Goal: Information Seeking & Learning: Learn about a topic

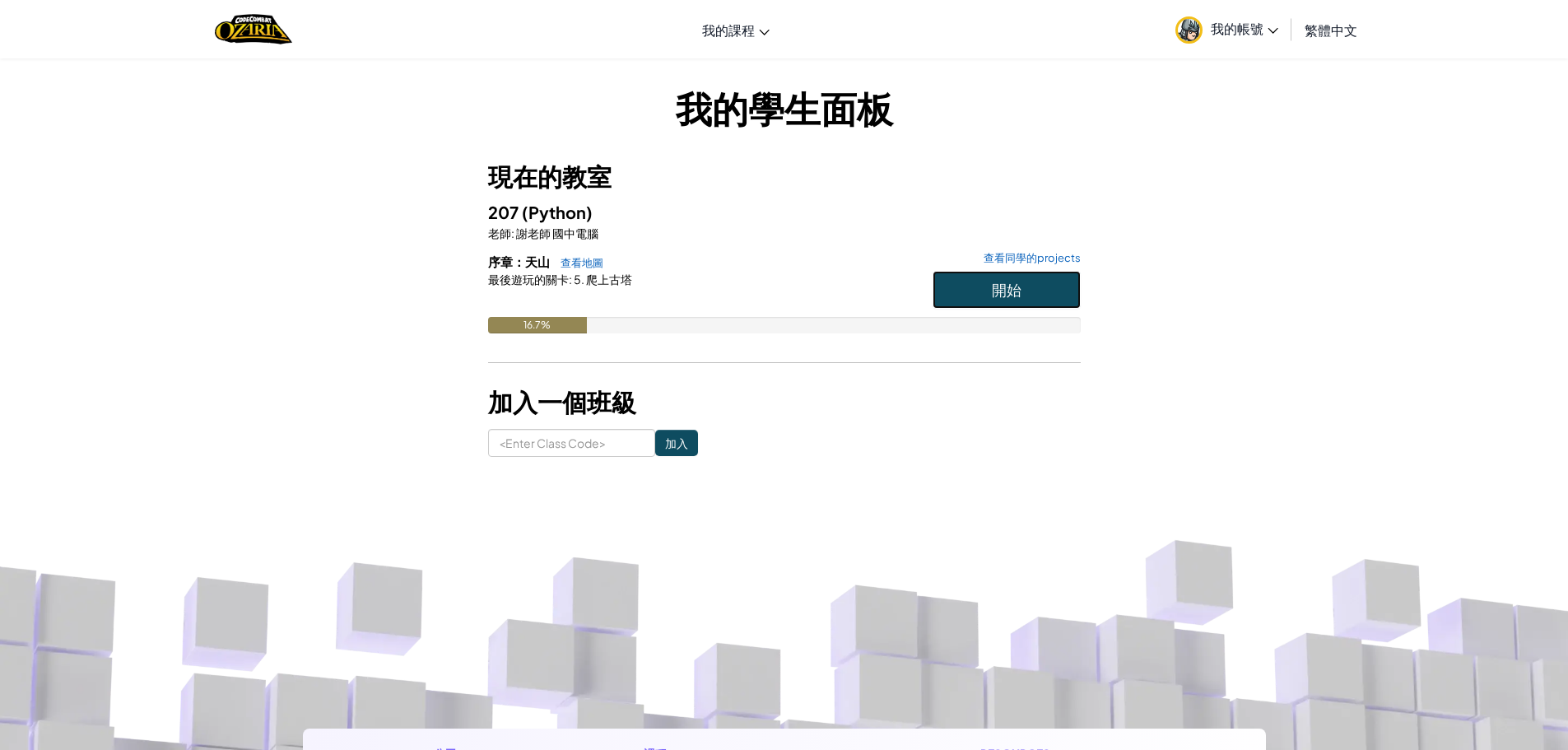
click at [970, 282] on button "開始" at bounding box center [1007, 289] width 149 height 38
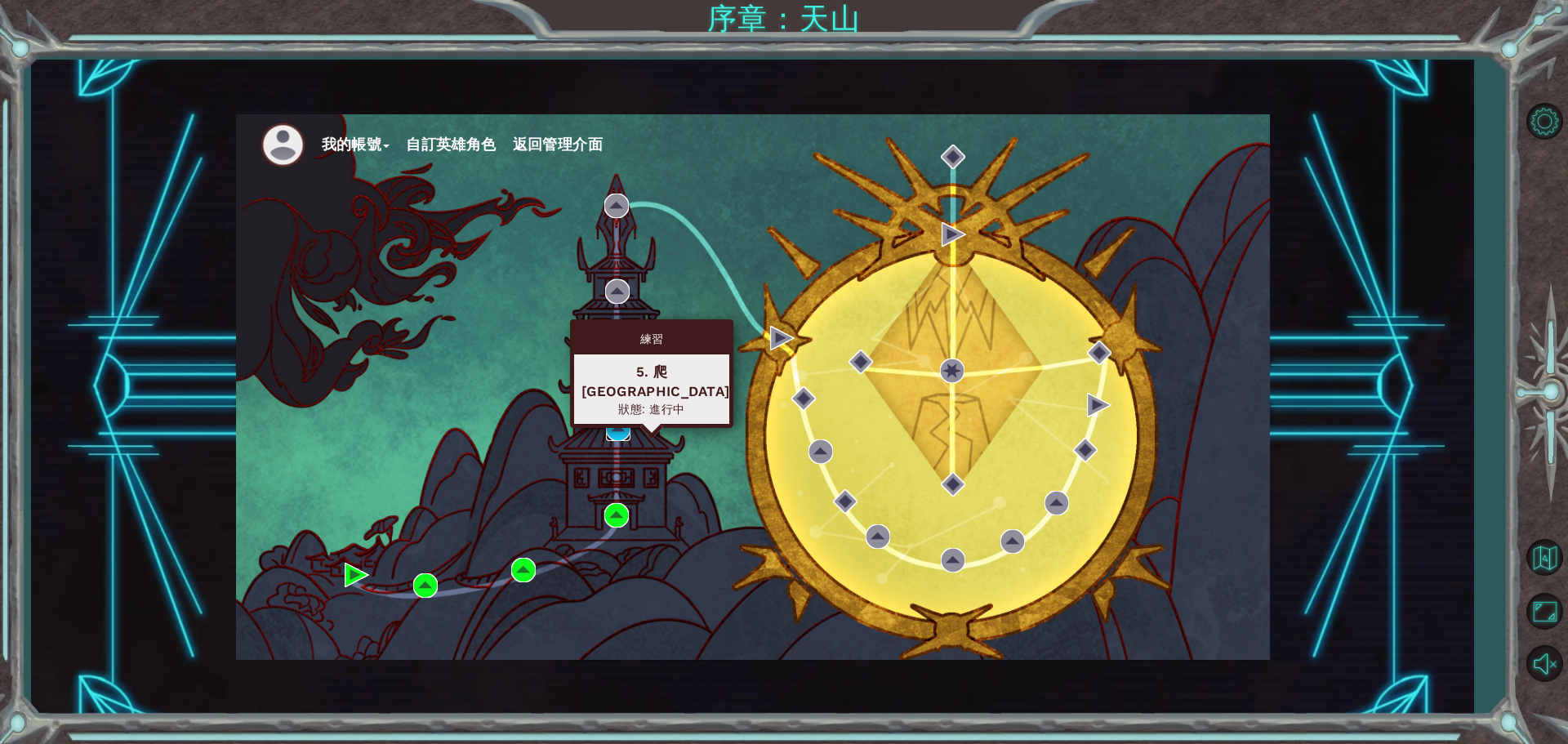
click at [618, 427] on img at bounding box center [618, 428] width 25 height 25
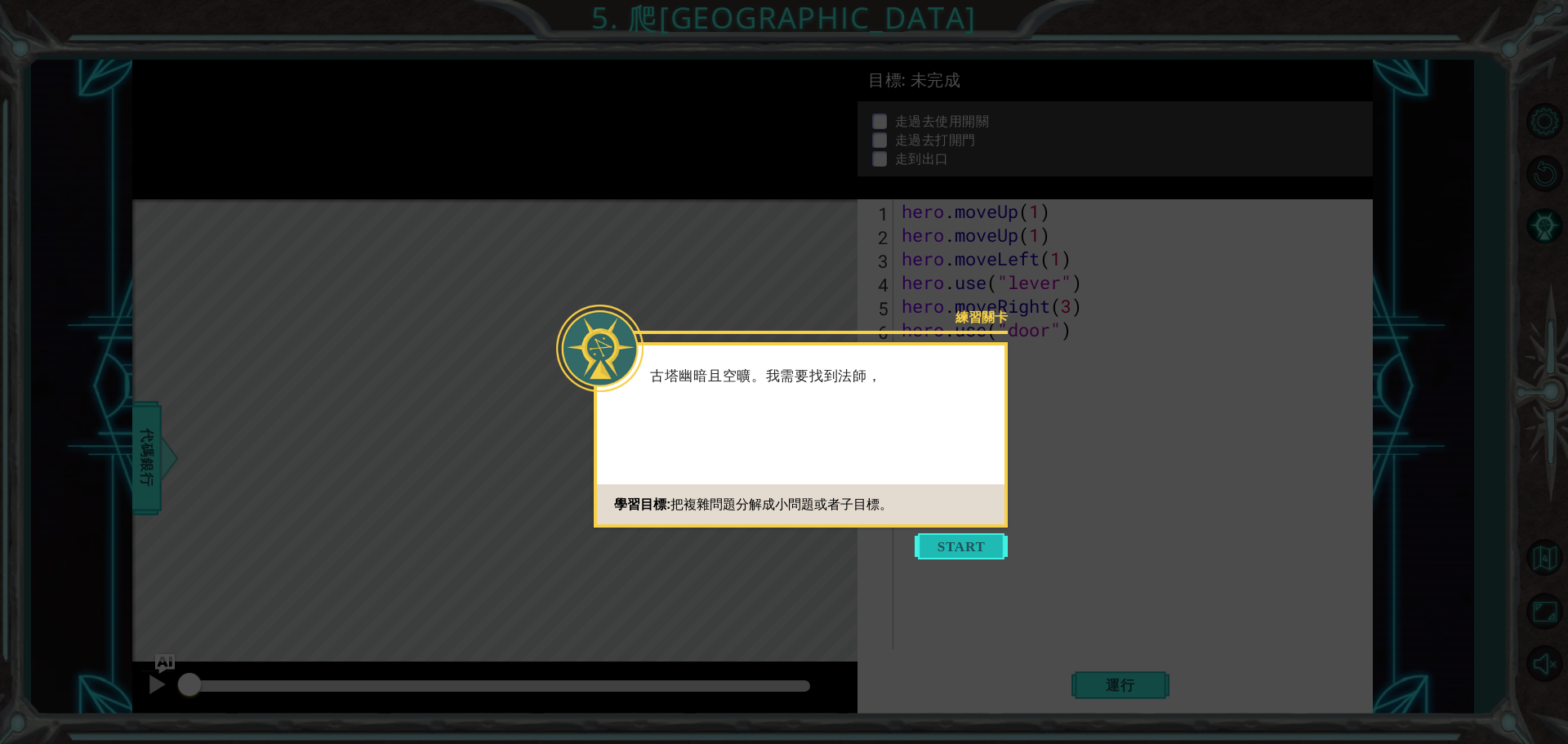
click at [954, 543] on button "Start" at bounding box center [961, 546] width 93 height 26
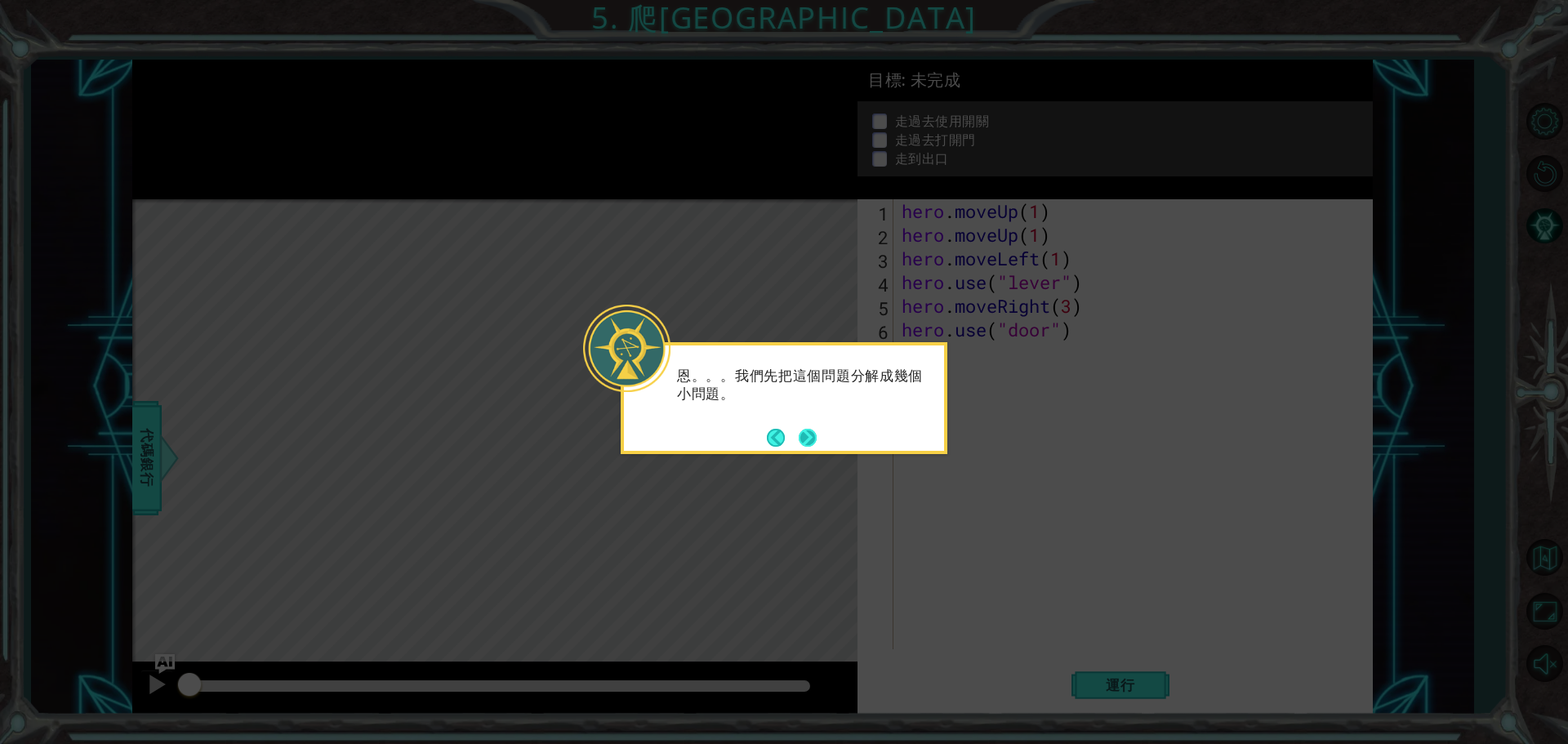
click at [809, 434] on button "Next" at bounding box center [807, 437] width 18 height 18
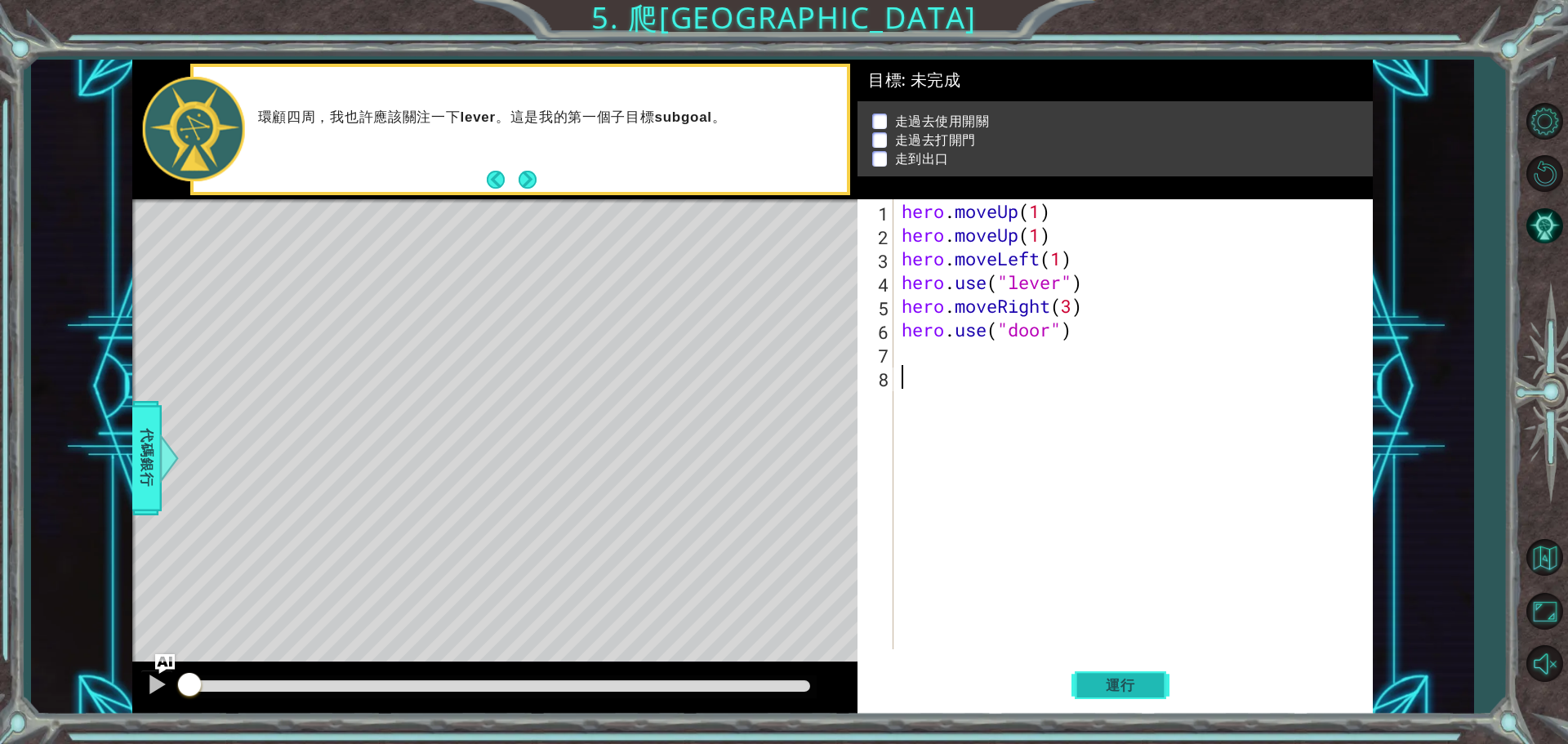
click at [1119, 691] on span "運行" at bounding box center [1120, 685] width 62 height 16
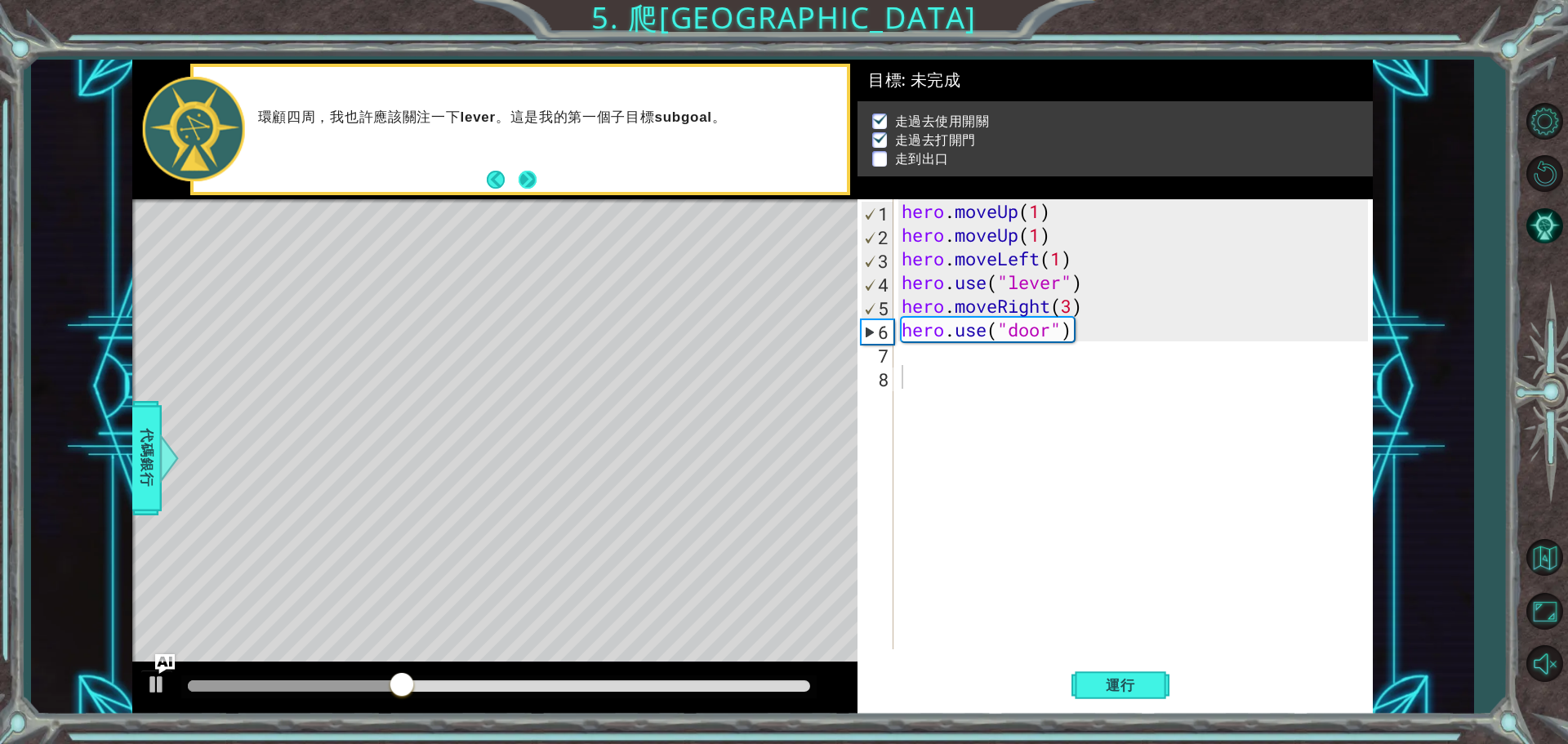
click at [522, 175] on button "Next" at bounding box center [527, 179] width 18 height 18
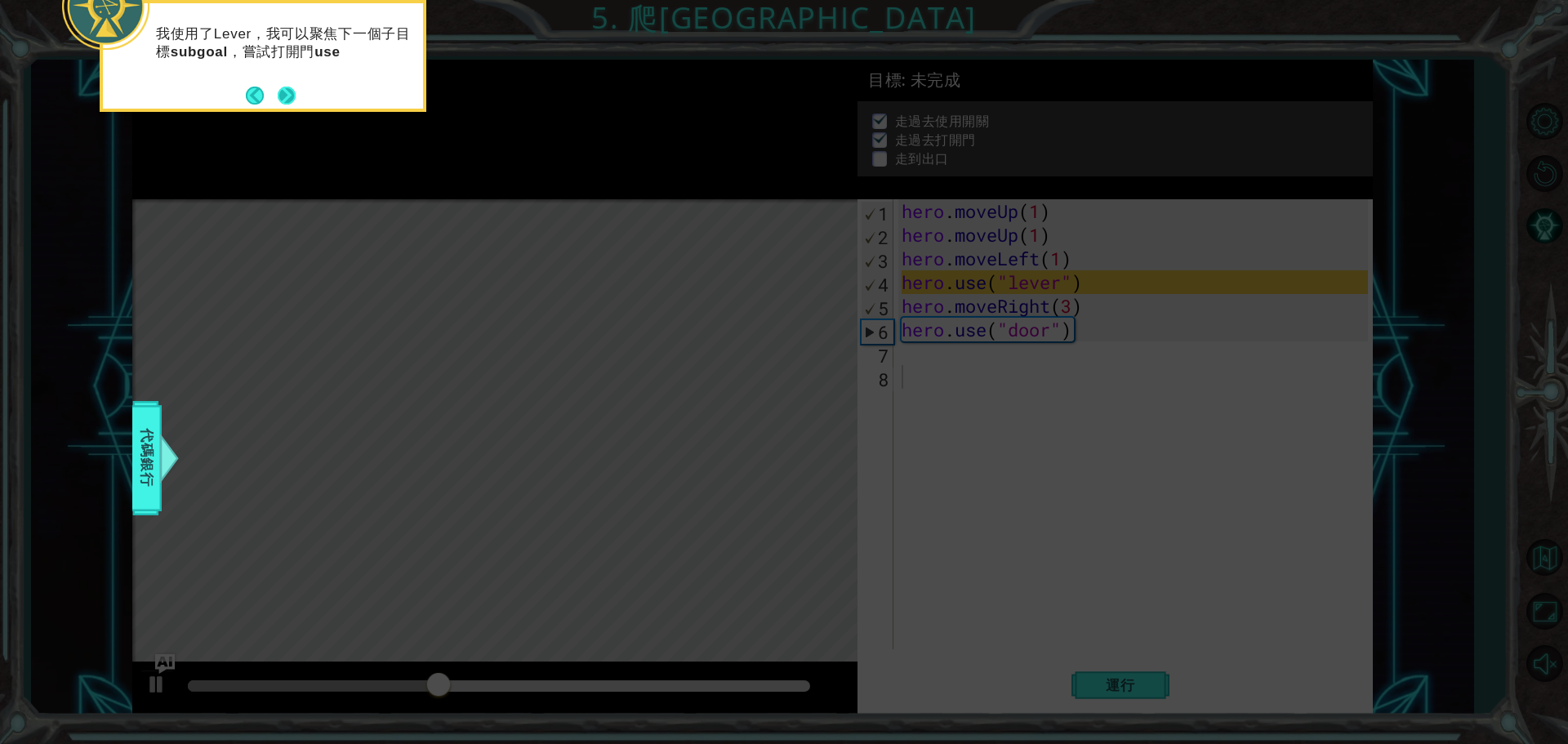
click at [284, 92] on button "Next" at bounding box center [286, 95] width 18 height 18
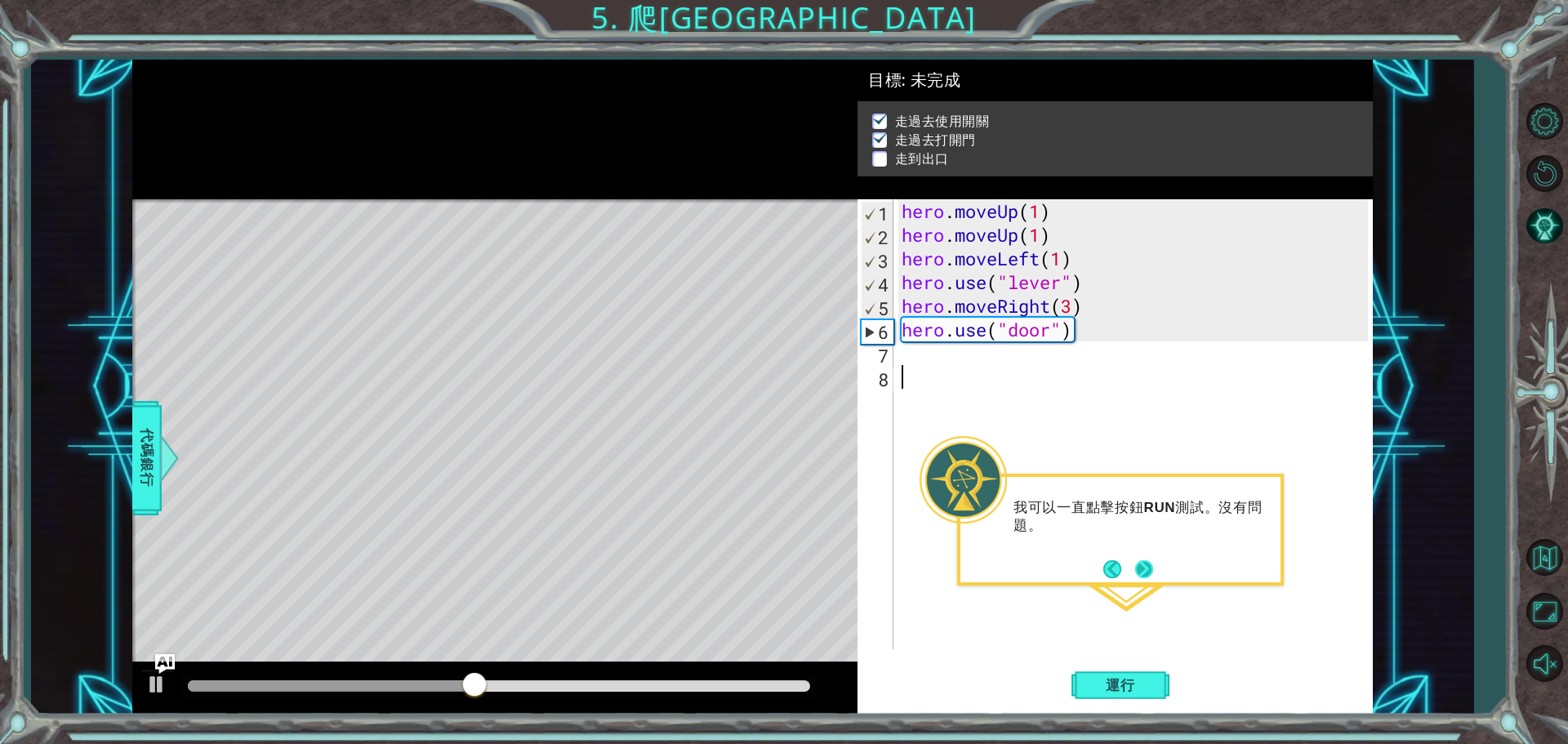
click at [1150, 571] on button "Next" at bounding box center [1144, 569] width 18 height 18
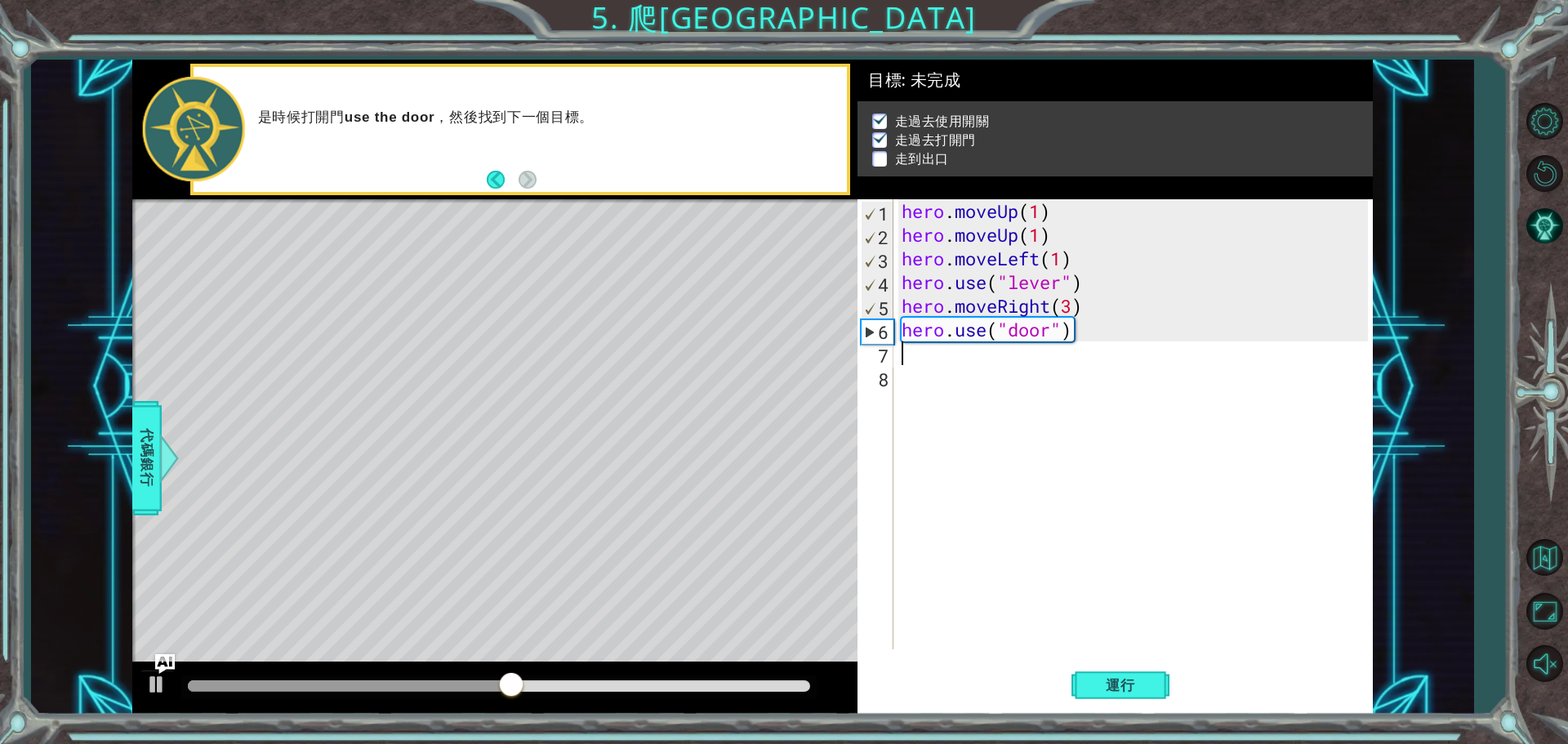
click at [973, 360] on div "hero . moveUp ( 1 ) hero . moveUp ( 1 ) hero . moveLeft ( 1 ) hero . use ( "lev…" at bounding box center [1137, 447] width 478 height 497
type textarea "h"
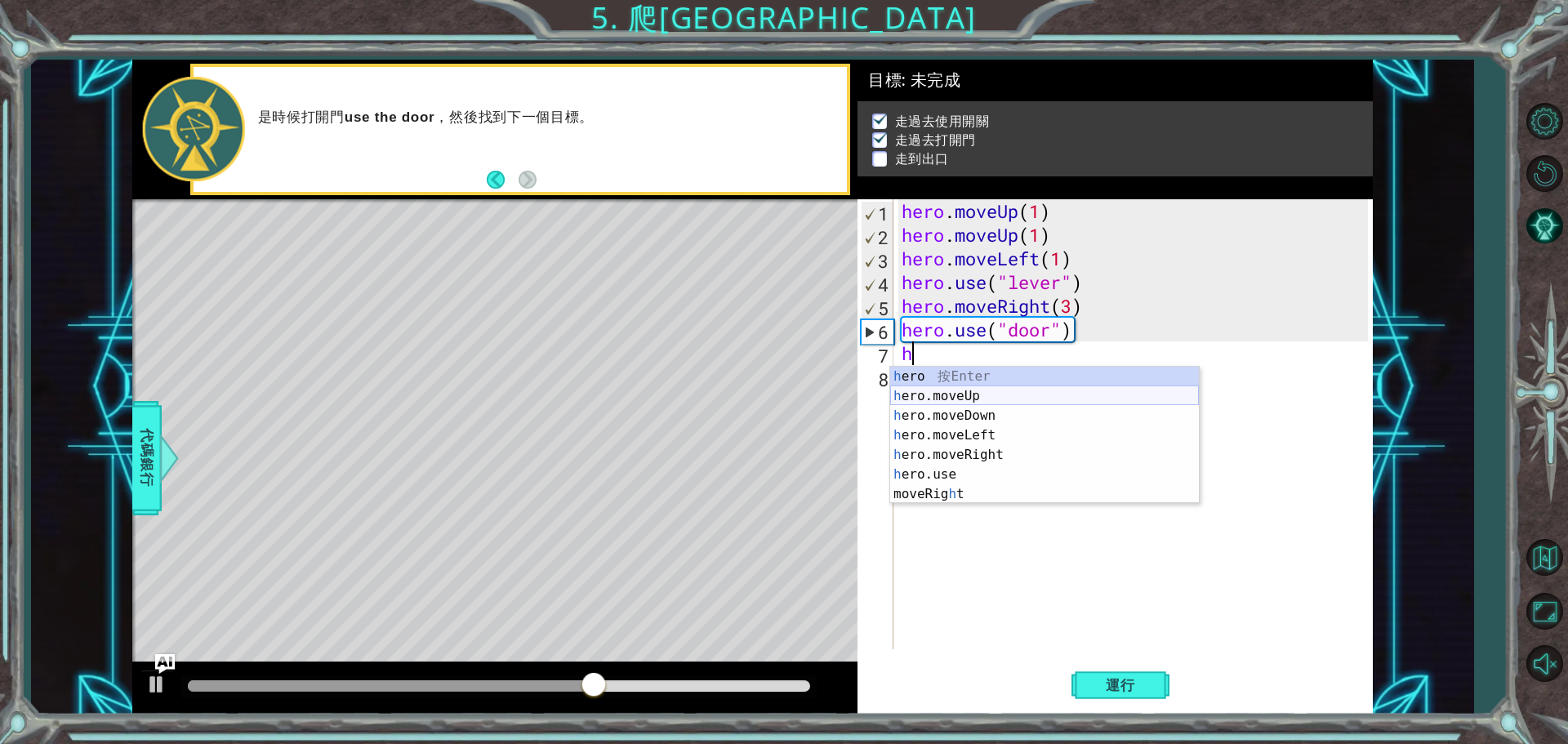
click at [998, 399] on div "h ero 按 Enter h ero.moveUp 按 Enter h ero.moveDown 按 Enter h ero.moveLeft 按 Ente…" at bounding box center [1044, 455] width 309 height 176
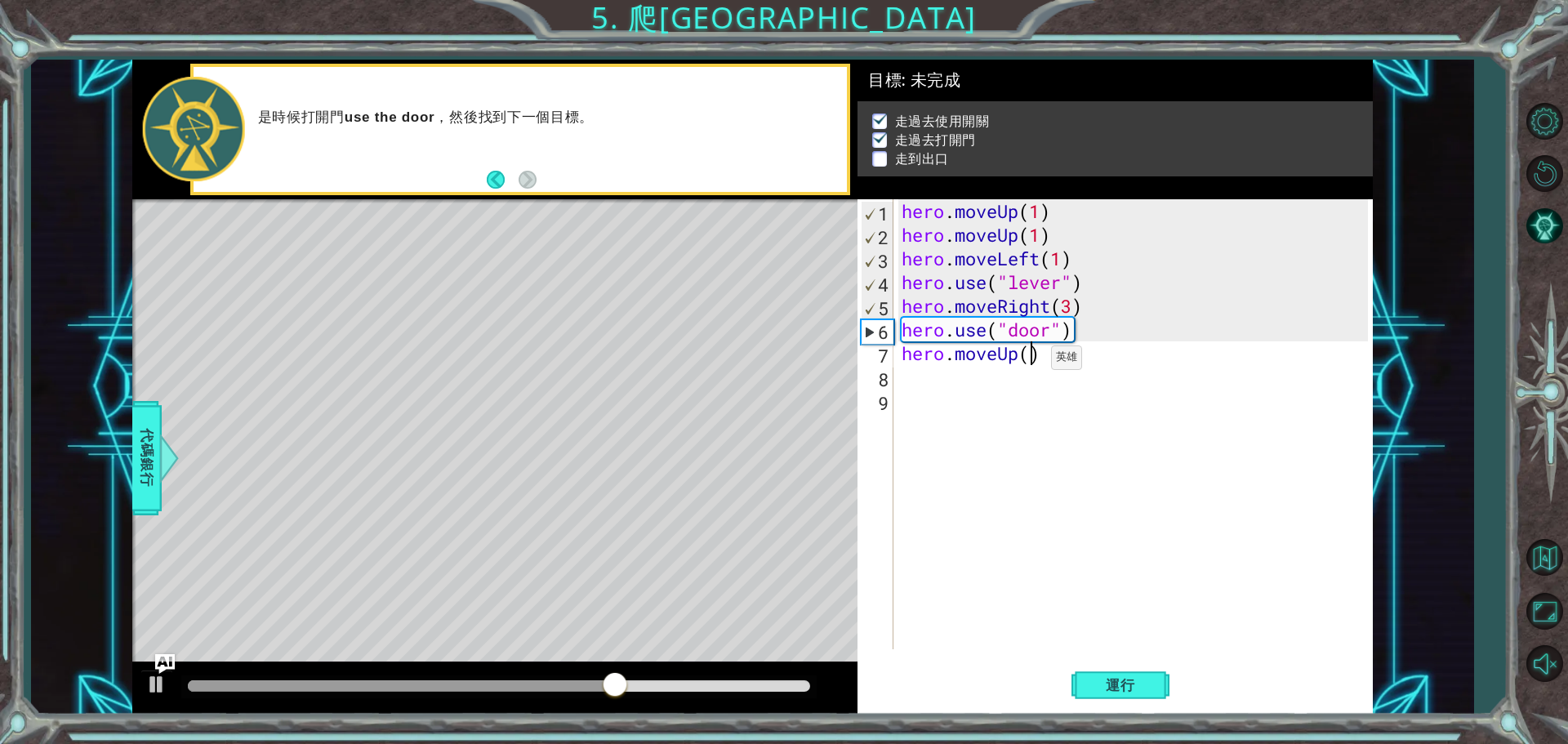
click at [1026, 361] on div "hero . moveUp ( 1 ) hero . moveUp ( 1 ) hero . moveLeft ( 1 ) hero . use ( "lev…" at bounding box center [1137, 447] width 478 height 497
type textarea "hero.moveUp(2)"
click at [956, 379] on div "hero . moveUp ( 1 ) hero . moveUp ( 1 ) hero . moveLeft ( 1 ) hero . use ( "lev…" at bounding box center [1137, 447] width 478 height 497
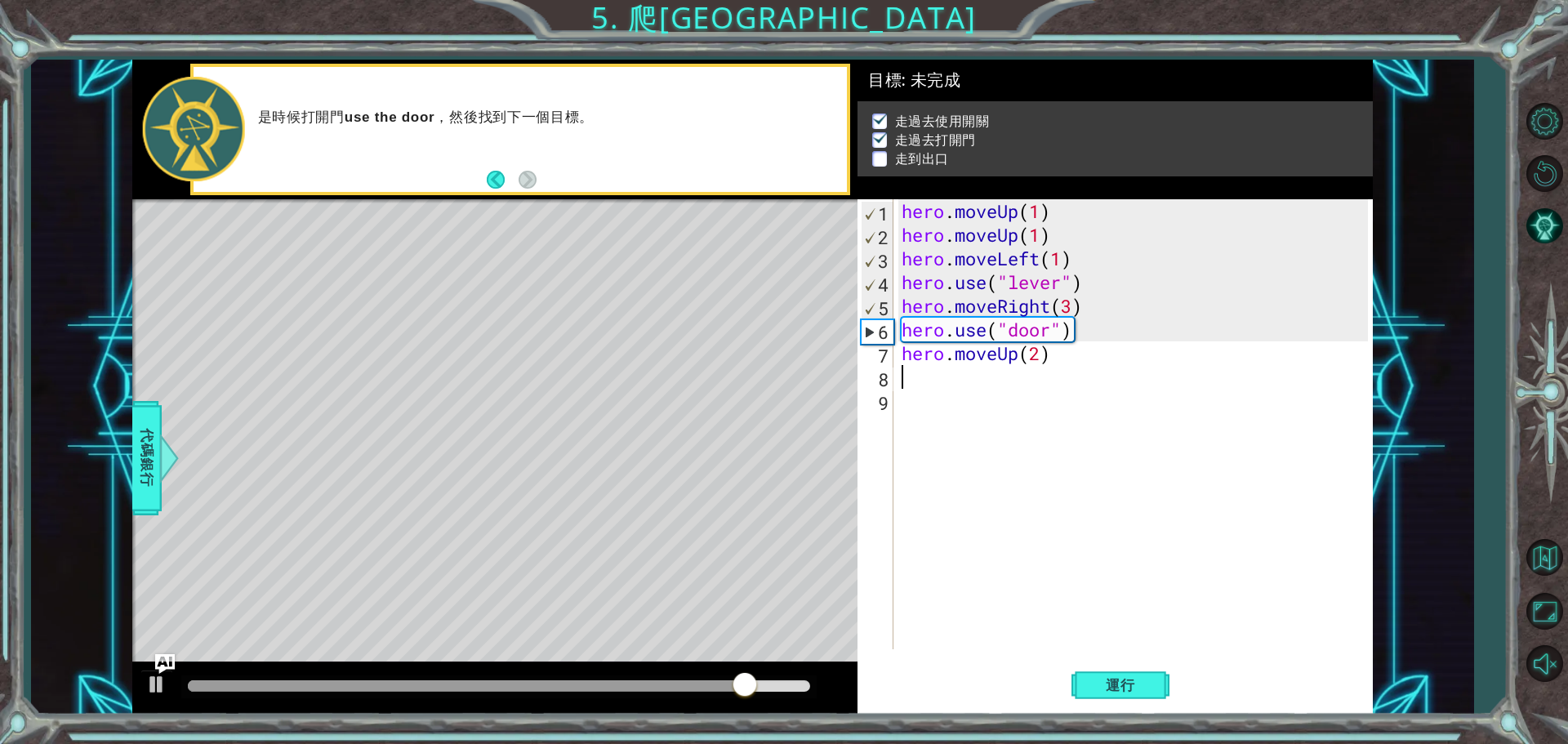
type textarea "h"
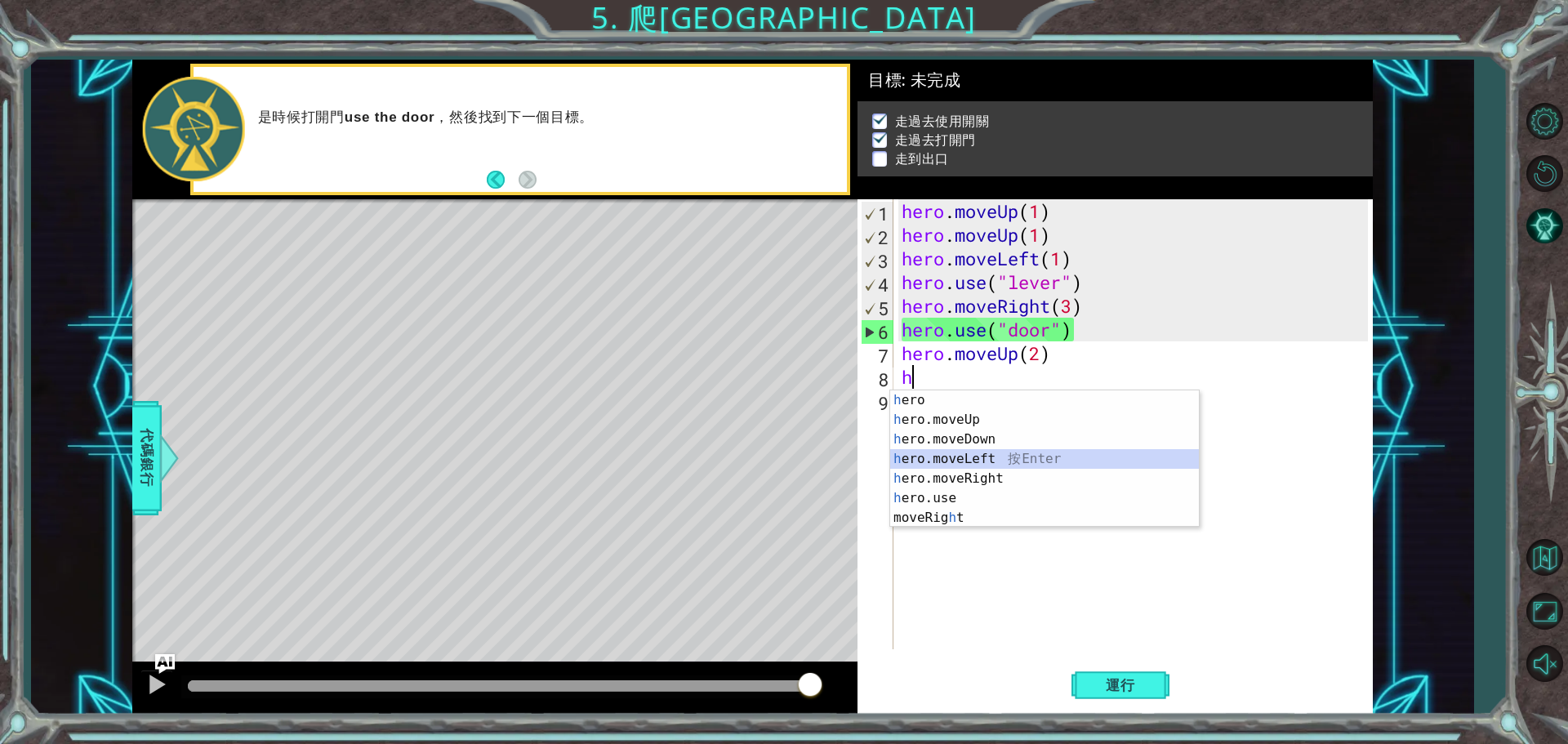
click at [1008, 459] on div "h ero 按 Enter h ero.moveUp 按 Enter h ero.moveDown 按 Enter h ero.moveLeft 按 Ente…" at bounding box center [1044, 478] width 309 height 176
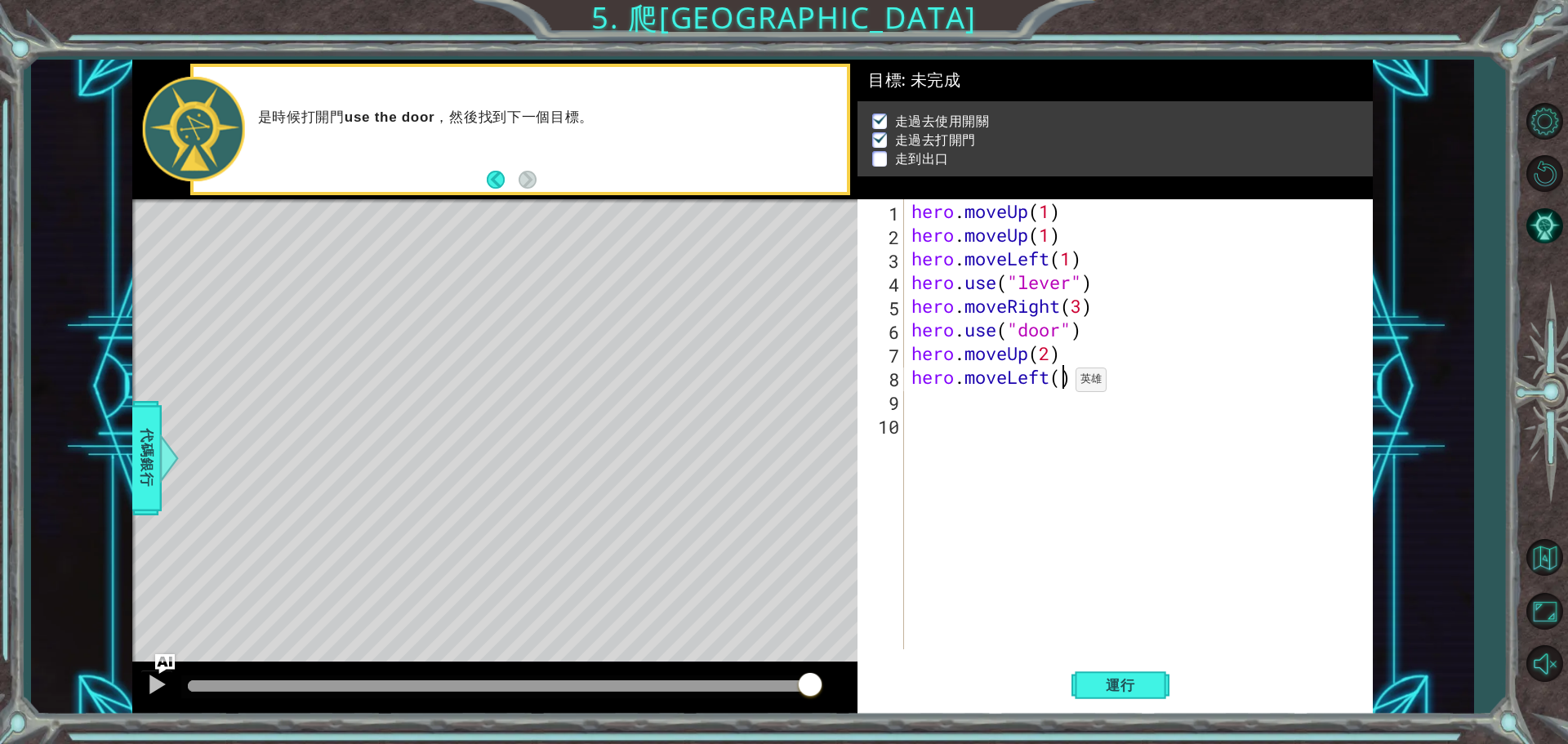
click at [1061, 383] on div "hero . moveUp ( 1 ) hero . moveUp ( 1 ) hero . moveLeft ( 1 ) hero . use ( "lev…" at bounding box center [1142, 447] width 468 height 497
type textarea "hero.moveLeft(3)"
click at [918, 402] on div "hero . moveUp ( 1 ) hero . moveUp ( 1 ) hero . moveLeft ( 1 ) hero . use ( "lev…" at bounding box center [1142, 447] width 468 height 497
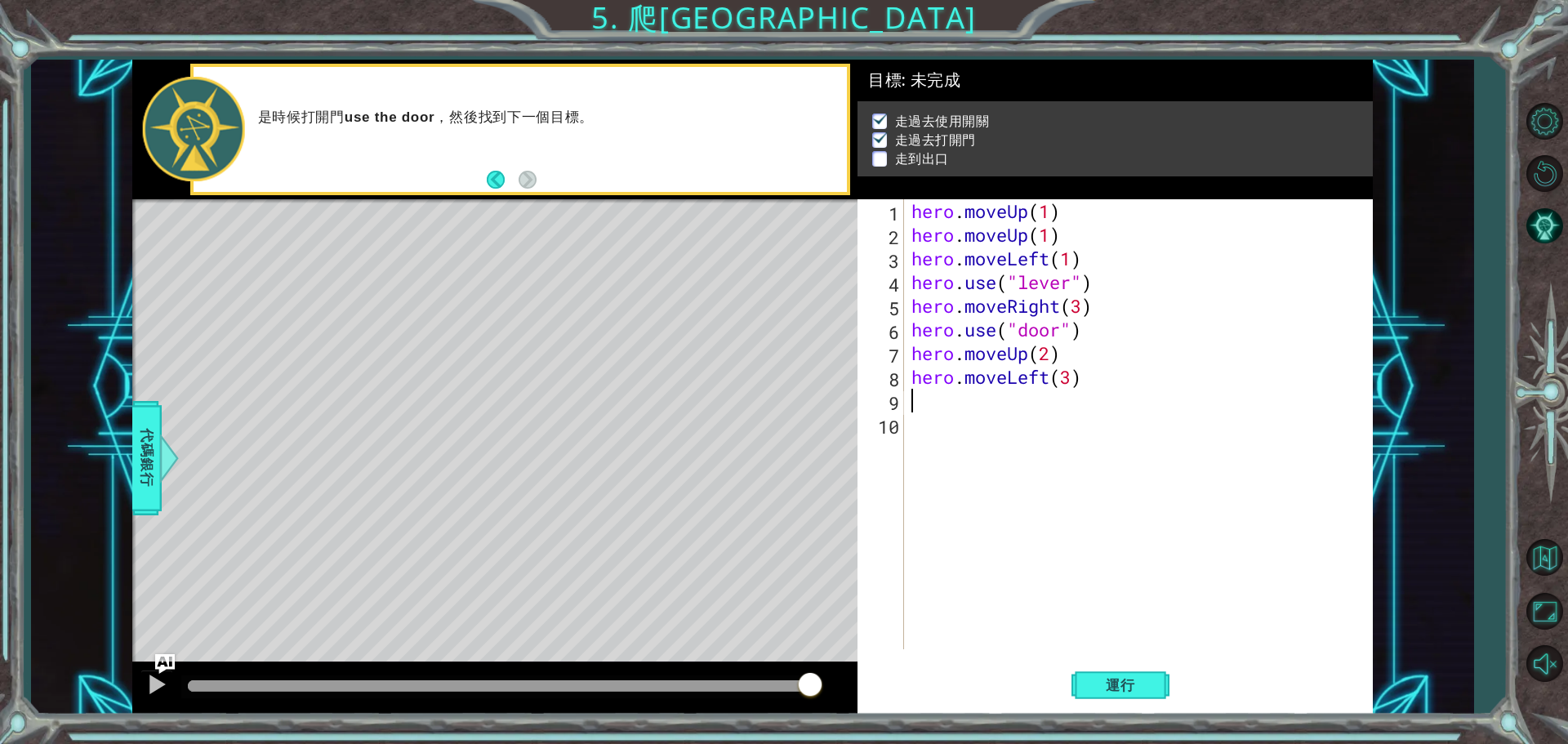
type textarea "h"
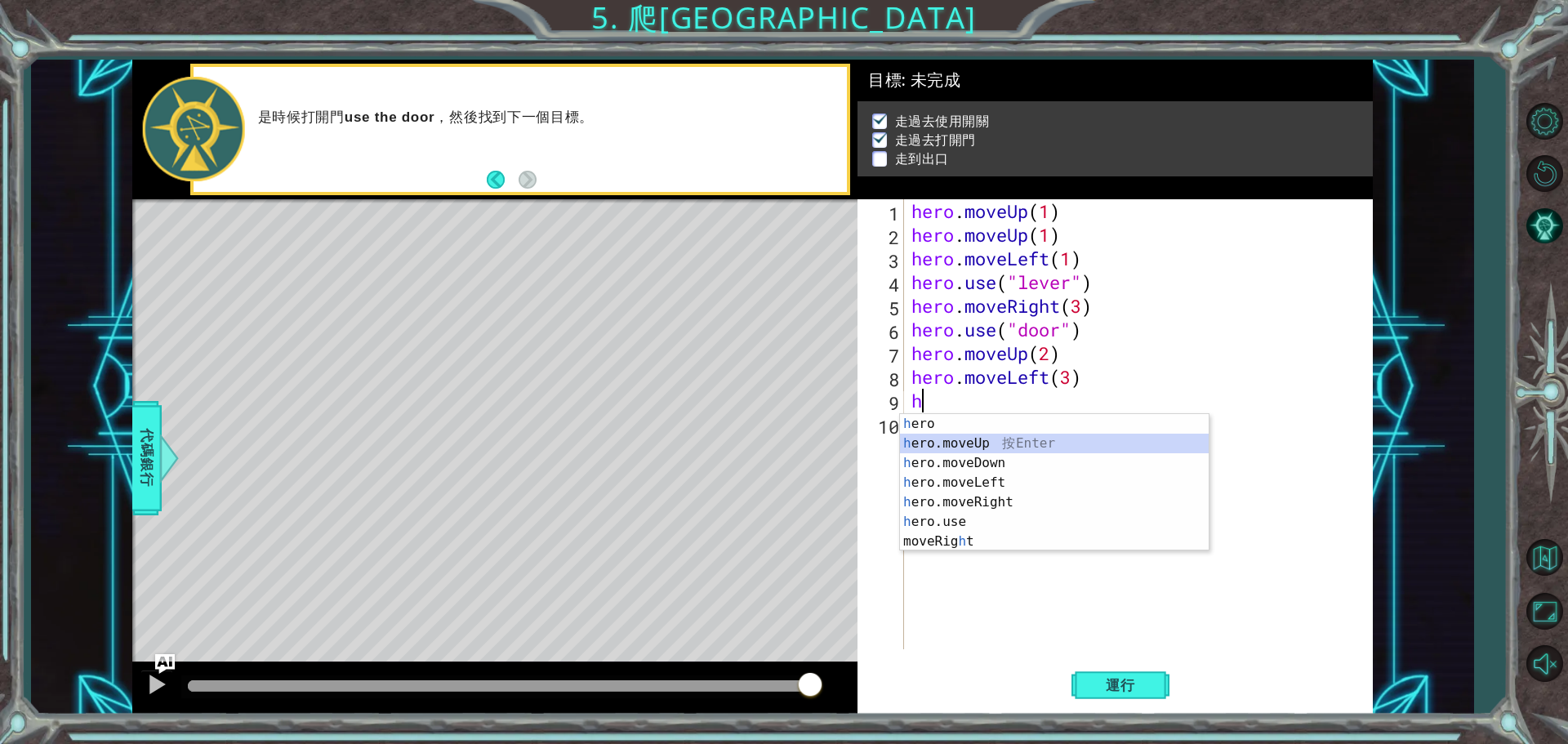
click at [986, 444] on div "h ero 按 Enter h ero.moveUp 按 Enter h ero.moveDown 按 Enter h ero.moveLeft 按 Ente…" at bounding box center [1054, 502] width 309 height 176
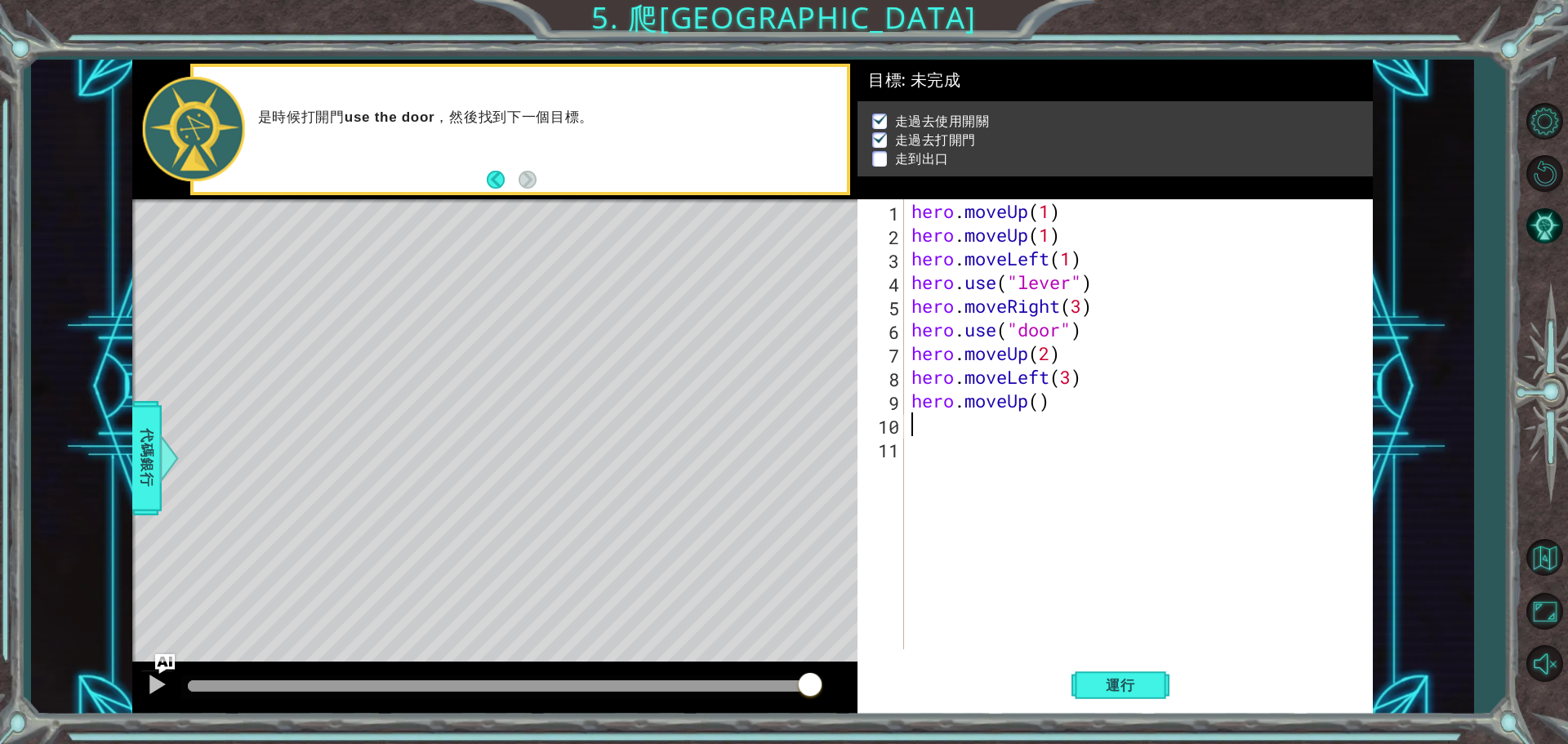
click at [1043, 404] on div "hero . moveUp ( 1 ) hero . moveUp ( 1 ) hero . moveLeft ( 1 ) hero . use ( "lev…" at bounding box center [1142, 447] width 468 height 497
type textarea "hero.moveUp(1)"
click at [1124, 687] on span "運行" at bounding box center [1120, 685] width 62 height 16
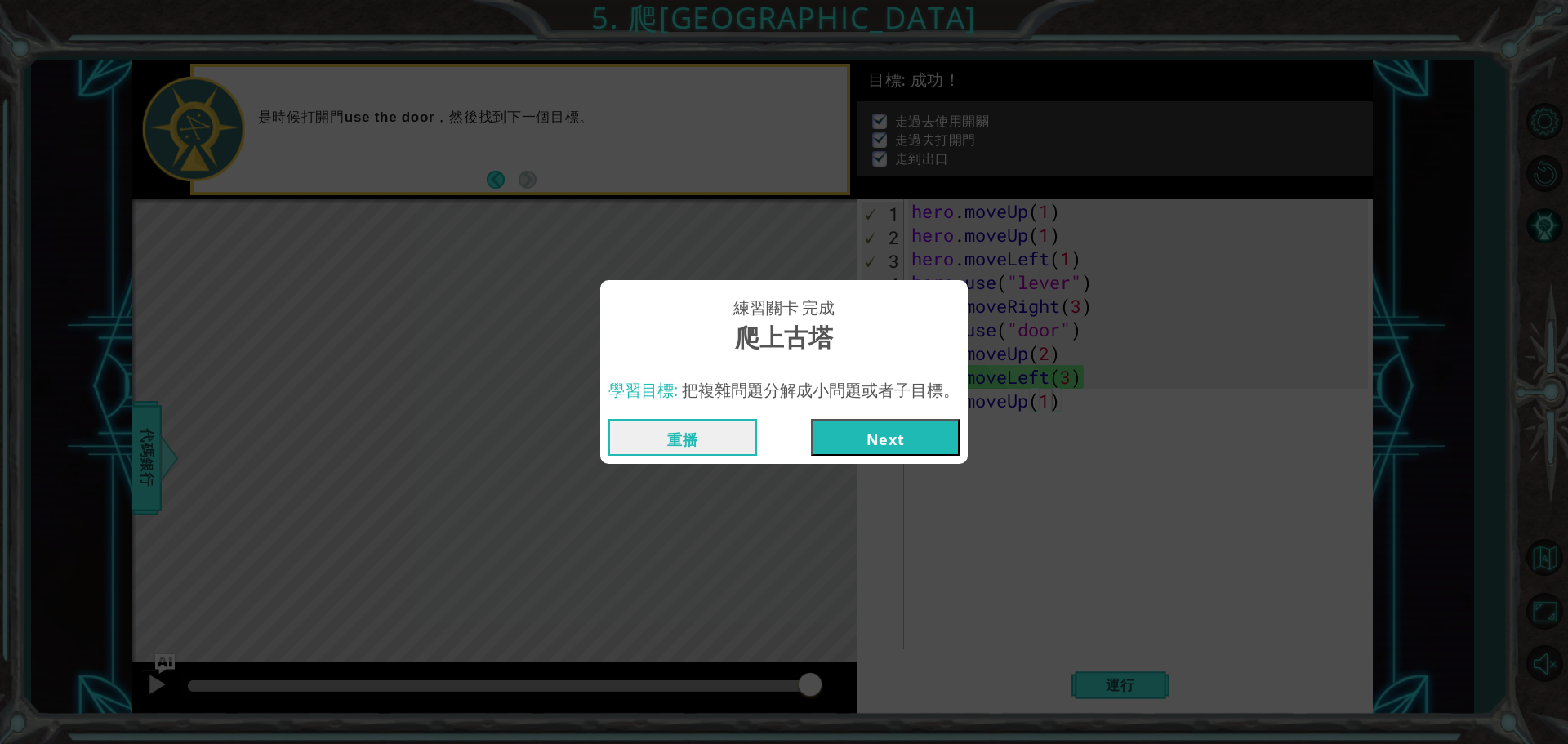
click at [894, 436] on button "Next" at bounding box center [886, 437] width 149 height 36
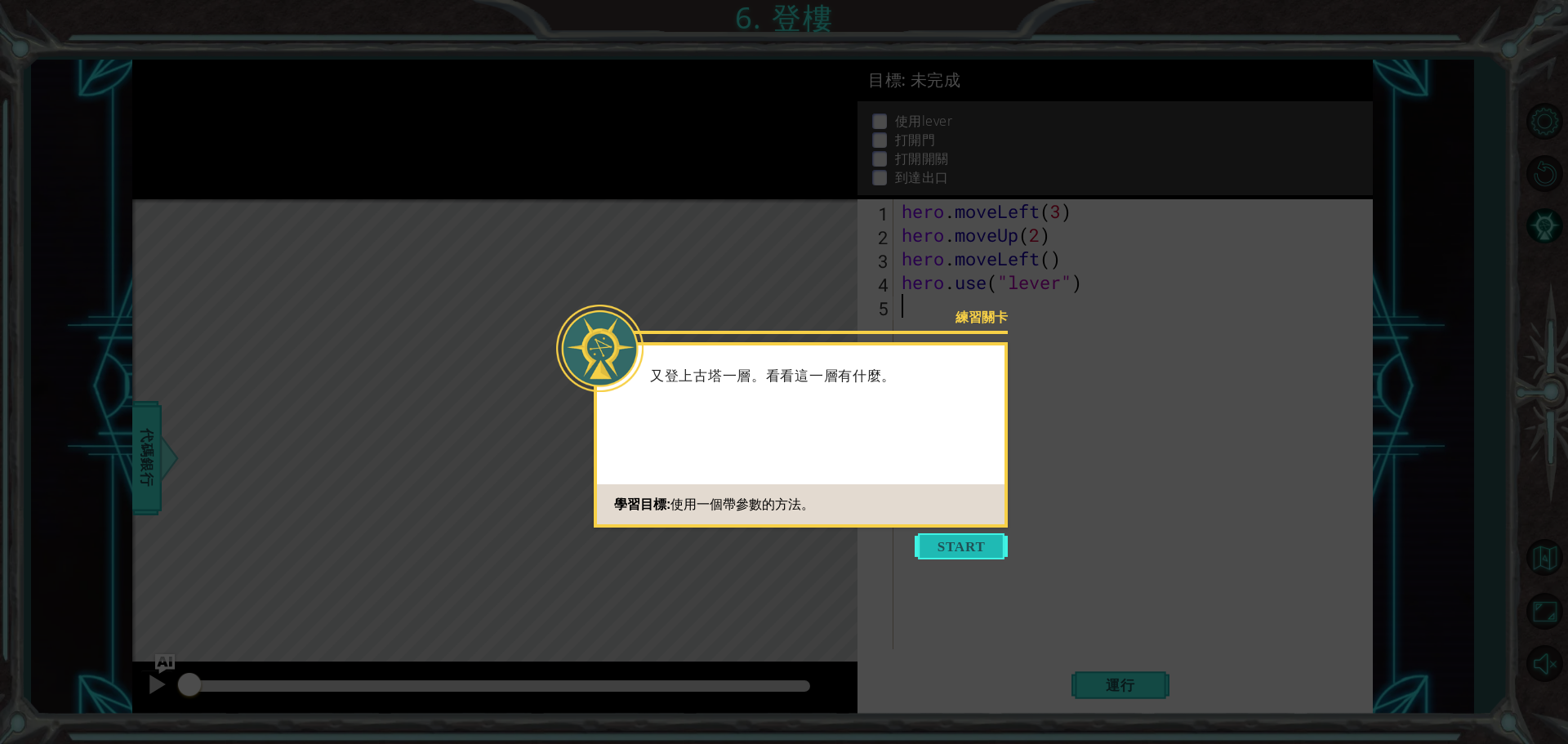
click at [964, 540] on button "Start" at bounding box center [961, 546] width 93 height 26
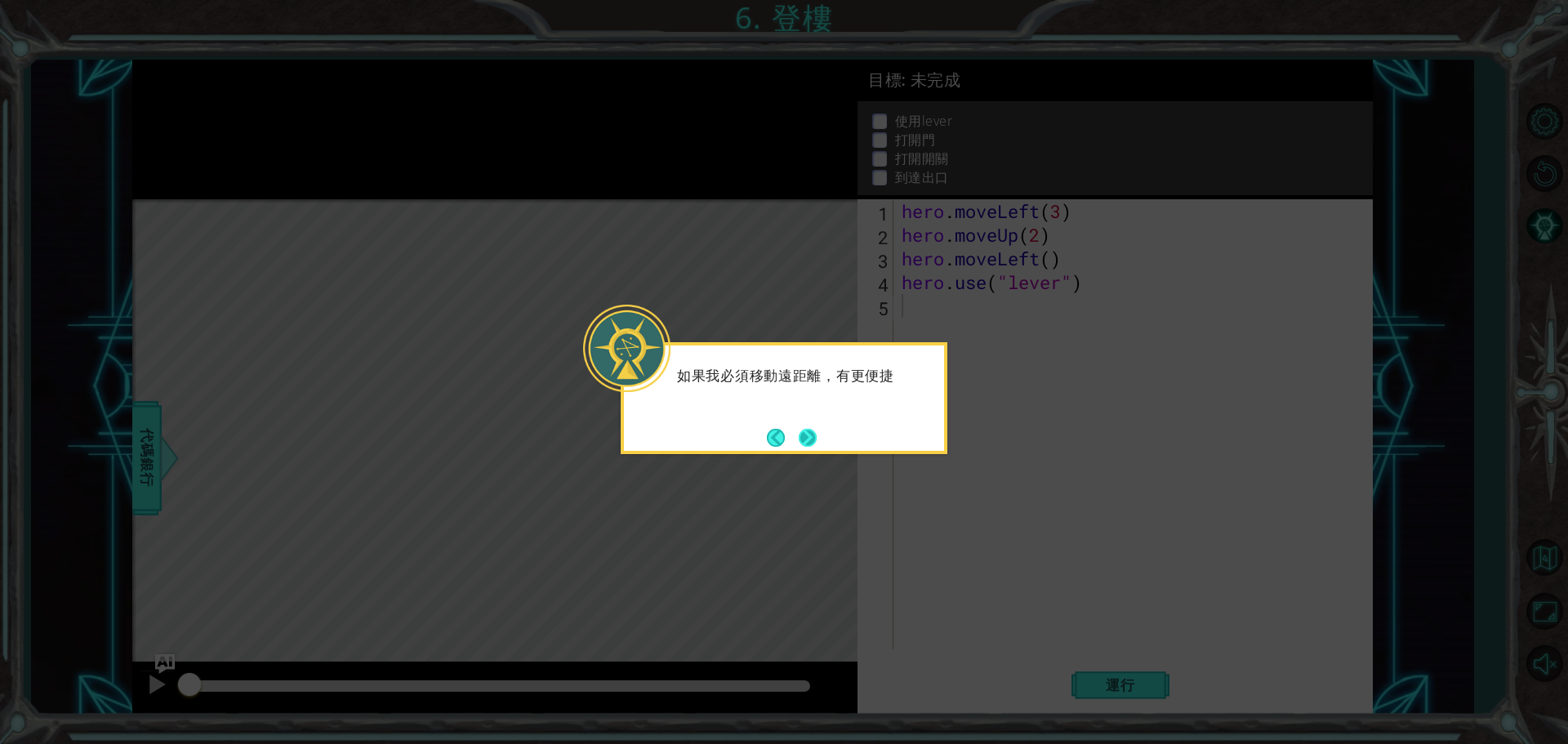
click at [809, 433] on button "Next" at bounding box center [807, 437] width 18 height 18
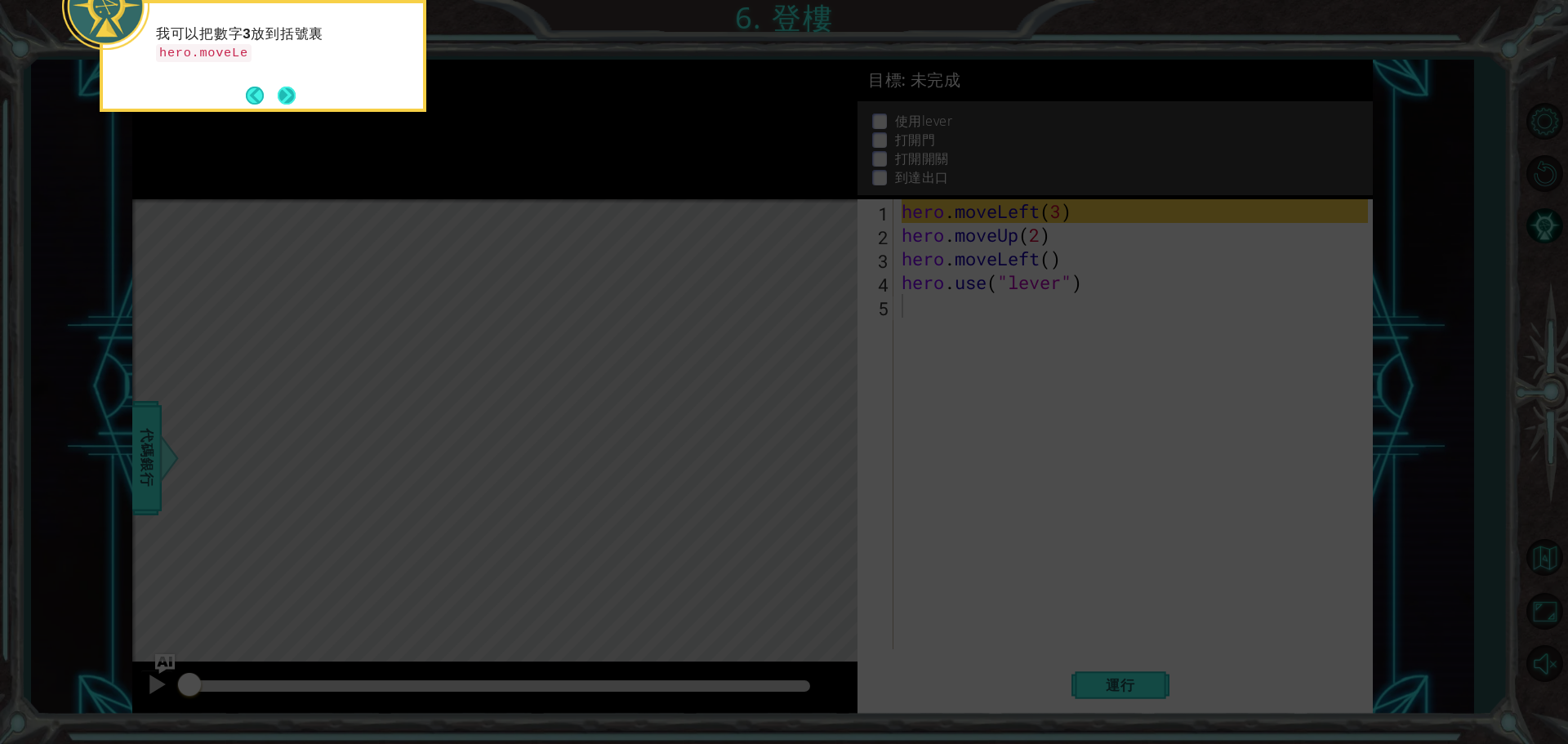
click at [287, 86] on button "Next" at bounding box center [286, 95] width 18 height 18
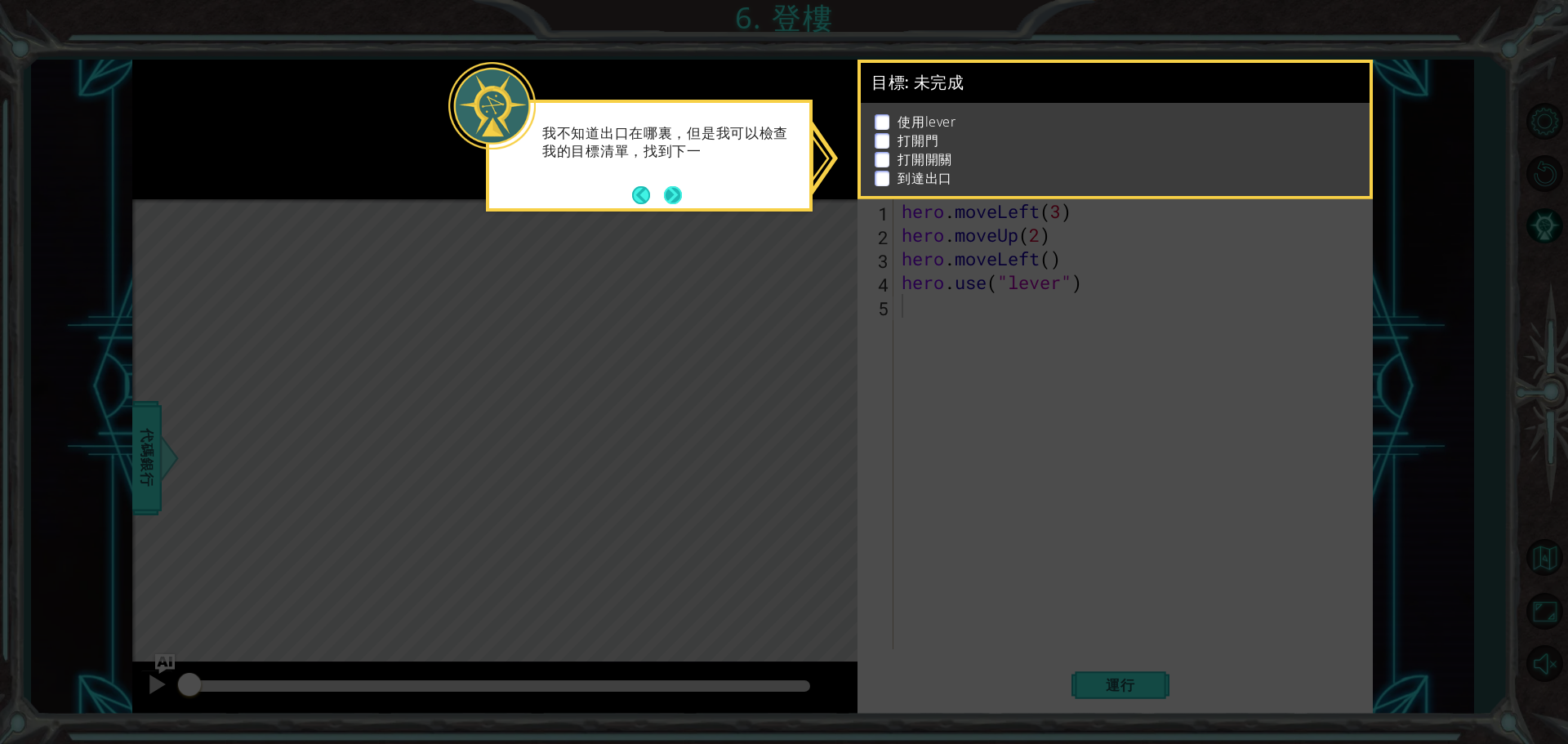
click at [672, 187] on button "Next" at bounding box center [673, 195] width 19 height 19
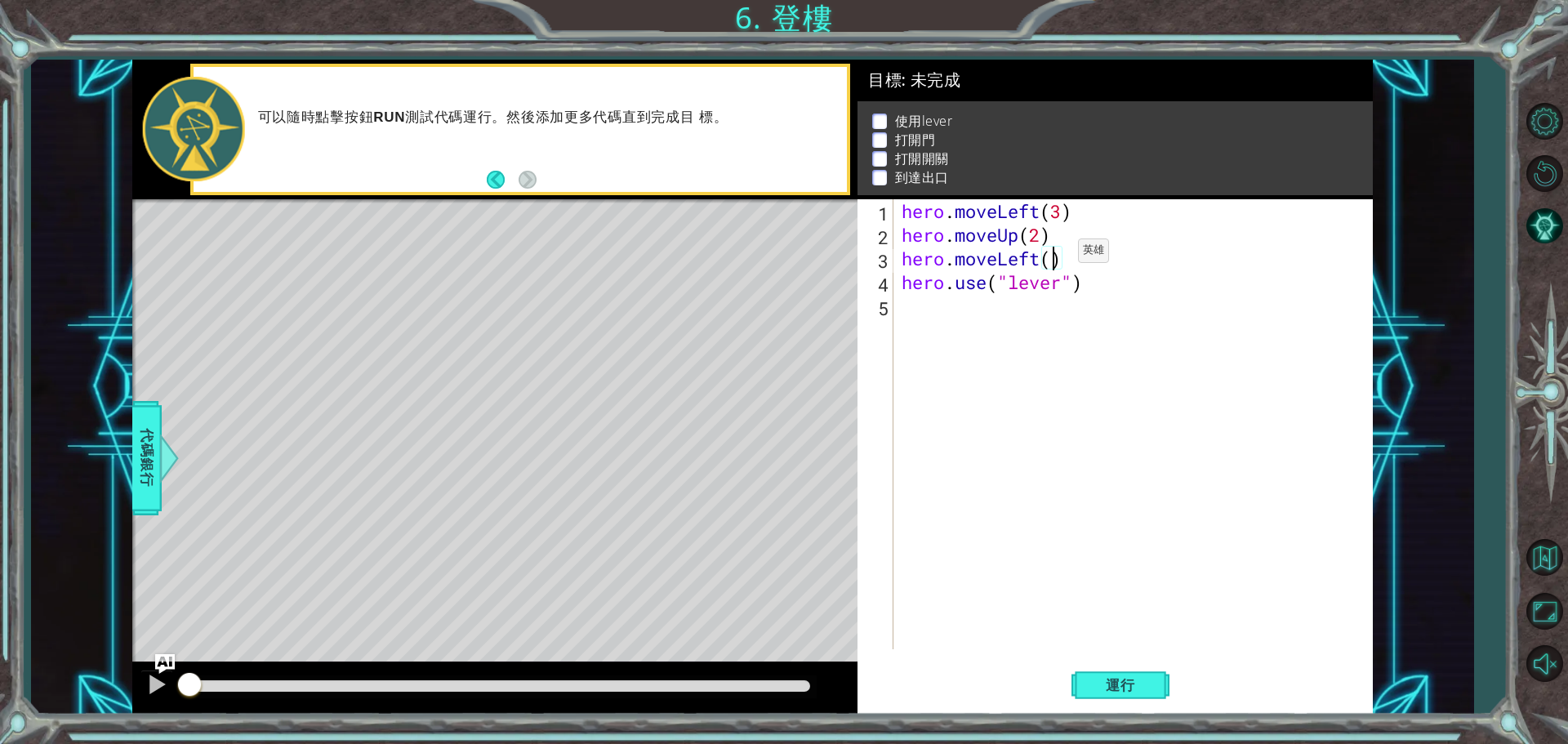
click at [1053, 255] on div "hero . moveLeft ( 3 ) hero . moveUp ( 2 ) hero . moveLeft ( ) hero . use ( "lev…" at bounding box center [1137, 447] width 478 height 497
type textarea "hero.moveLeft(1)"
click at [982, 307] on div "hero . moveLeft ( 3 ) hero . moveUp ( 2 ) hero . moveLeft ( 1 ) hero . use ( "l…" at bounding box center [1137, 447] width 478 height 497
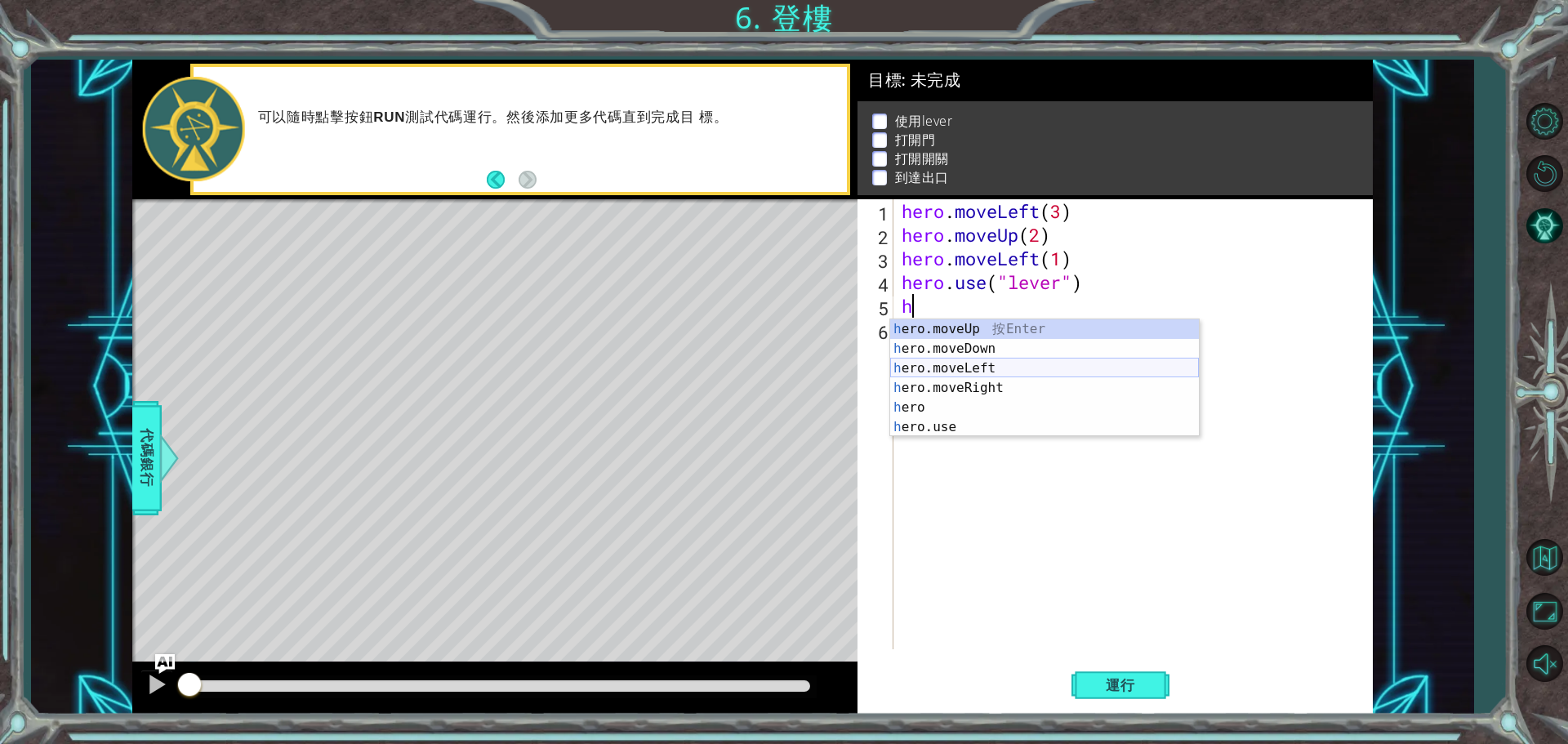
click at [1012, 369] on div "h ero.moveUp 按 Enter h ero.moveDown 按 Enter h ero.moveLeft 按 Enter h ero.moveRi…" at bounding box center [1044, 397] width 309 height 157
type textarea "hero.moveLeft(1)"
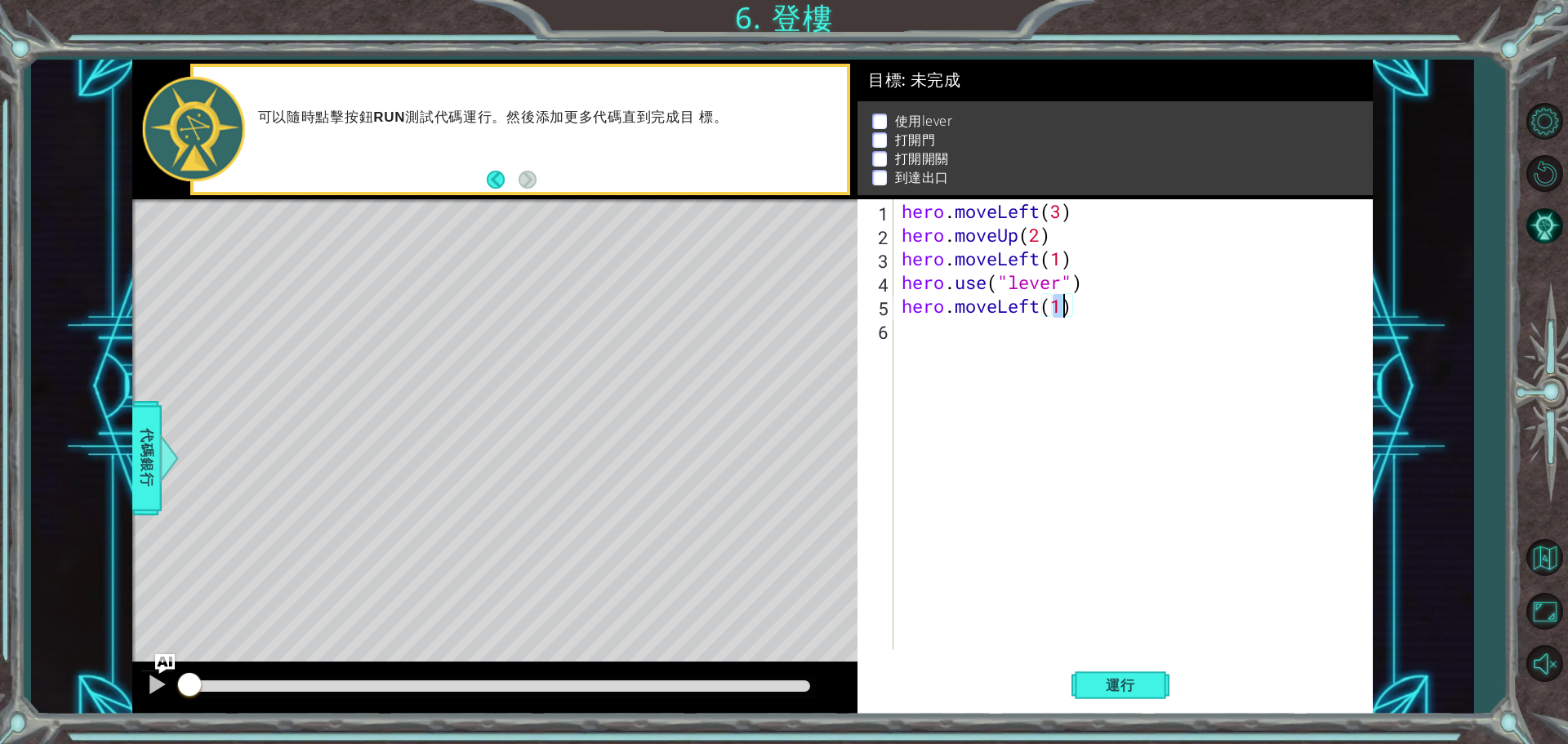
click at [1029, 328] on div "hero . moveLeft ( 3 ) hero . moveUp ( 2 ) hero . moveLeft ( 1 ) hero . use ( "l…" at bounding box center [1137, 447] width 478 height 497
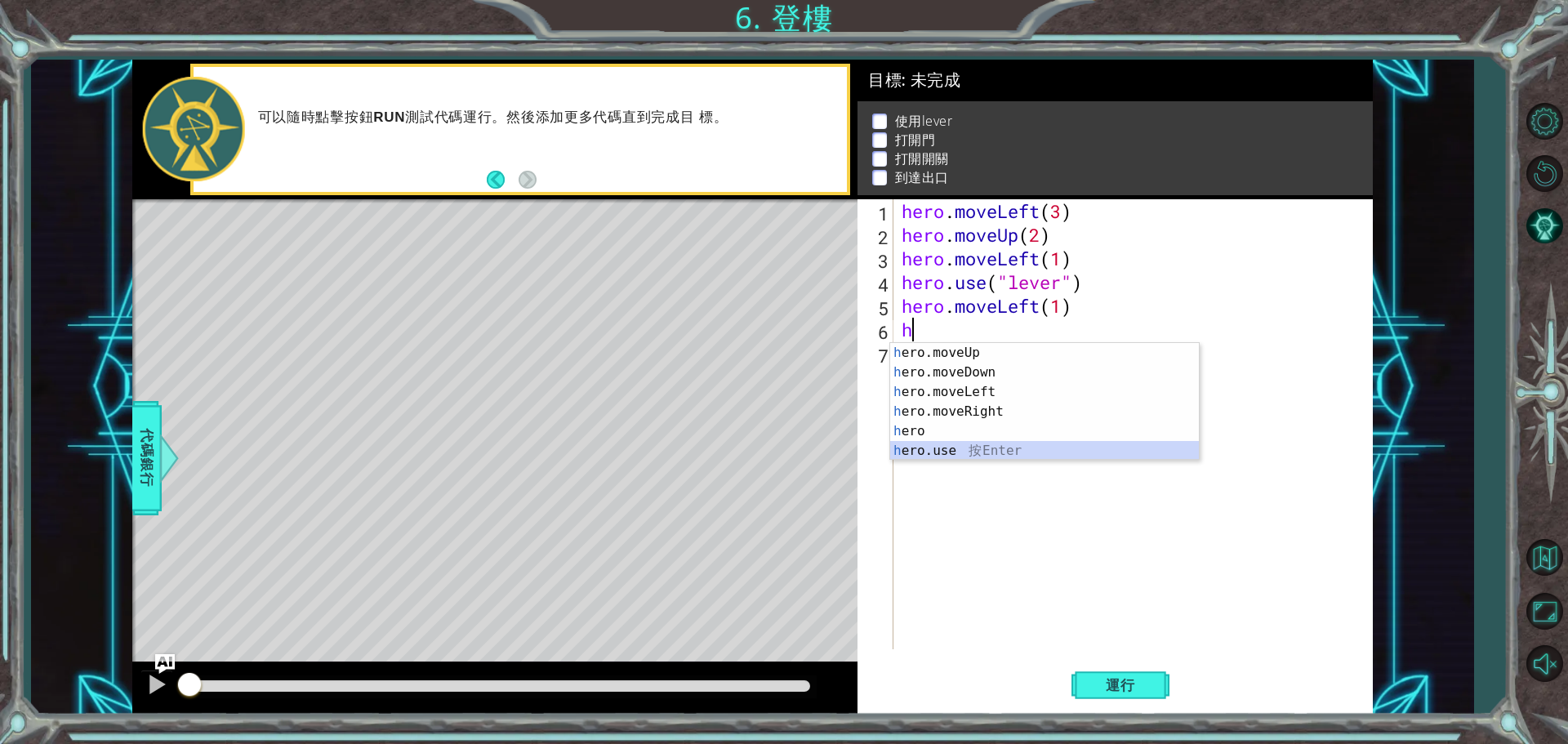
click at [986, 451] on div "h ero.moveUp 按 Enter h ero.moveDown 按 Enter h ero.moveLeft 按 Enter h ero.moveRi…" at bounding box center [1044, 421] width 309 height 157
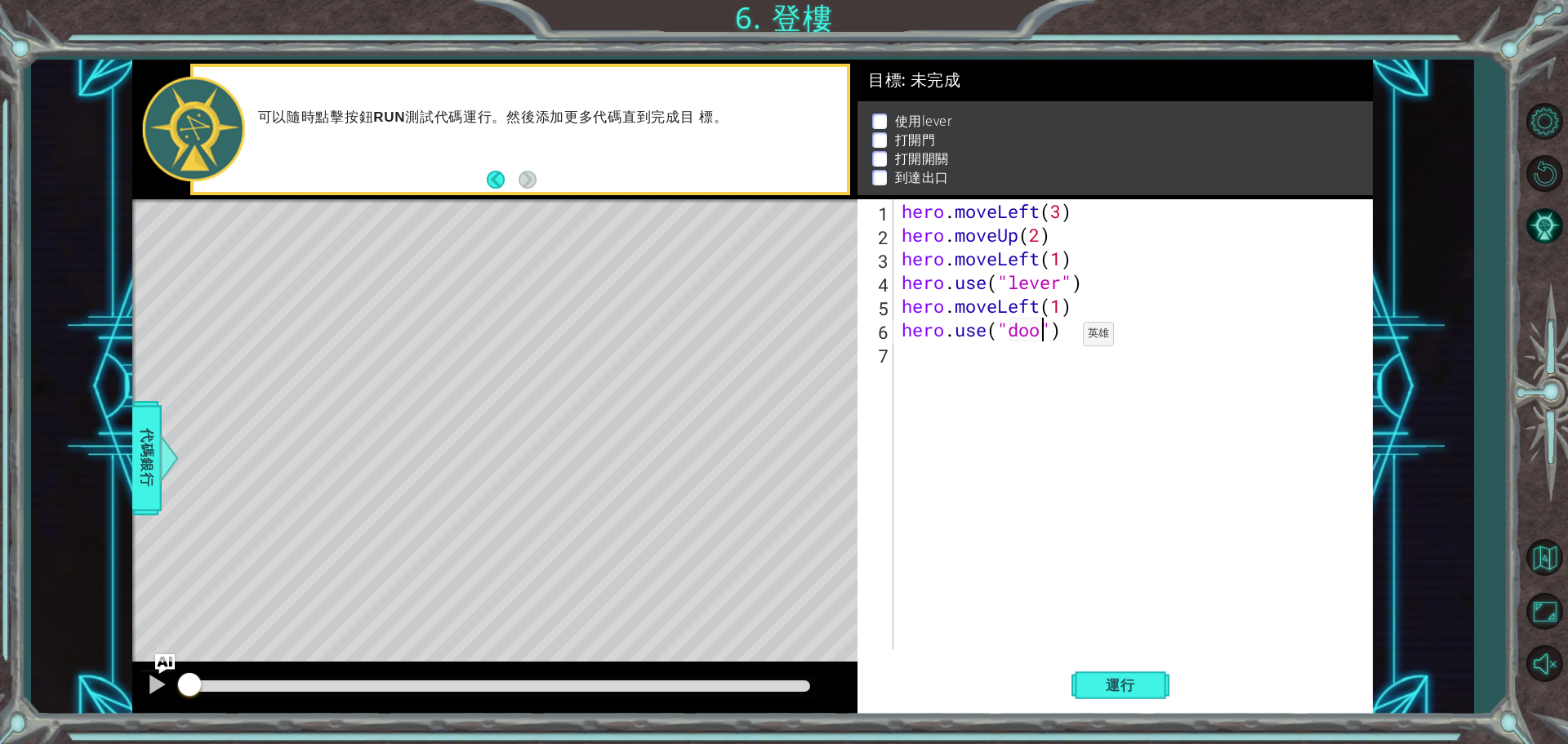
type textarea "hero.use("door")"
click at [980, 362] on div "hero . moveLeft ( 3 ) hero . moveUp ( 2 ) hero . moveLeft ( 1 ) hero . use ( "l…" at bounding box center [1137, 447] width 478 height 497
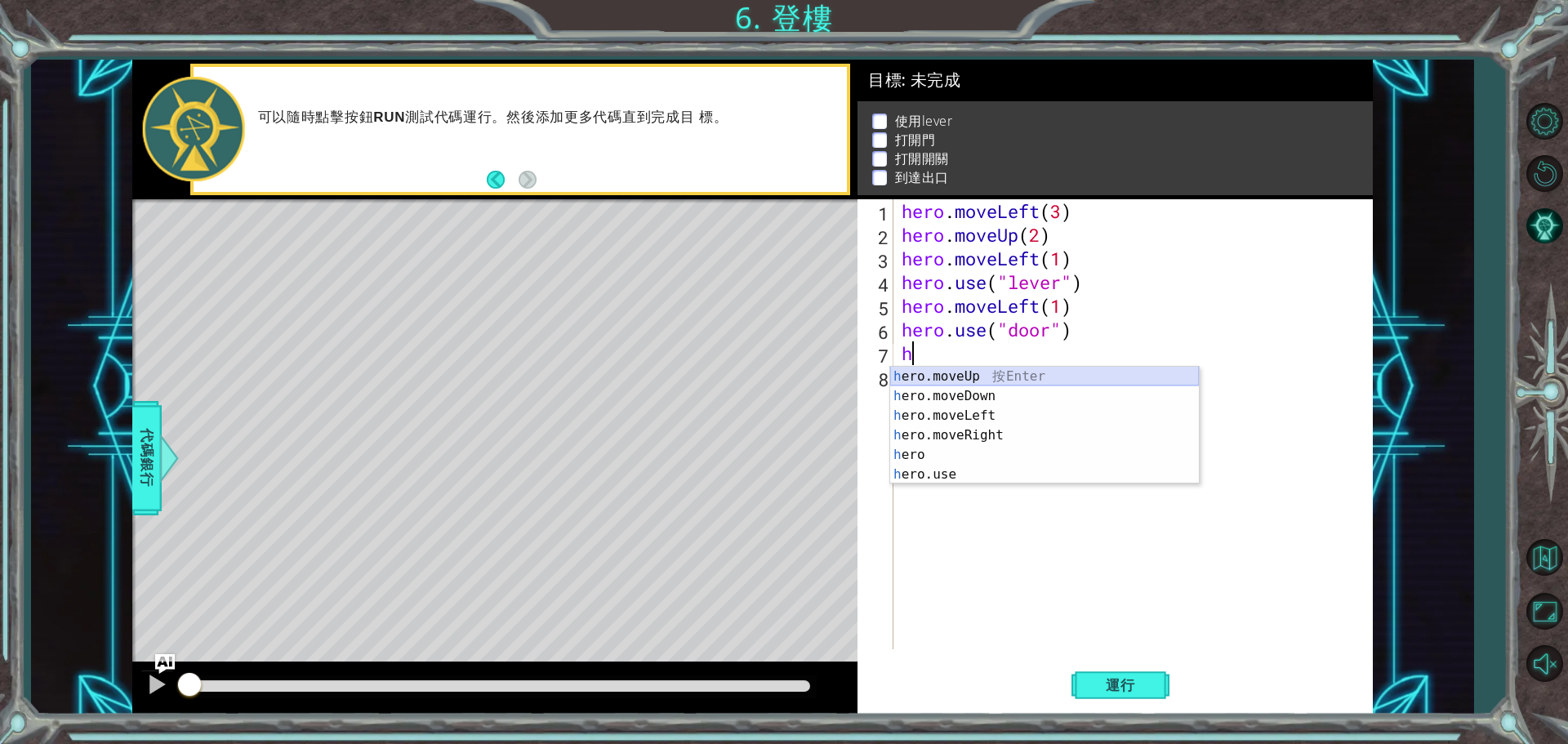
click at [1014, 377] on div "h ero.moveUp 按 Enter h ero.moveDown 按 Enter h ero.moveLeft 按 Enter h ero.moveRi…" at bounding box center [1044, 444] width 309 height 157
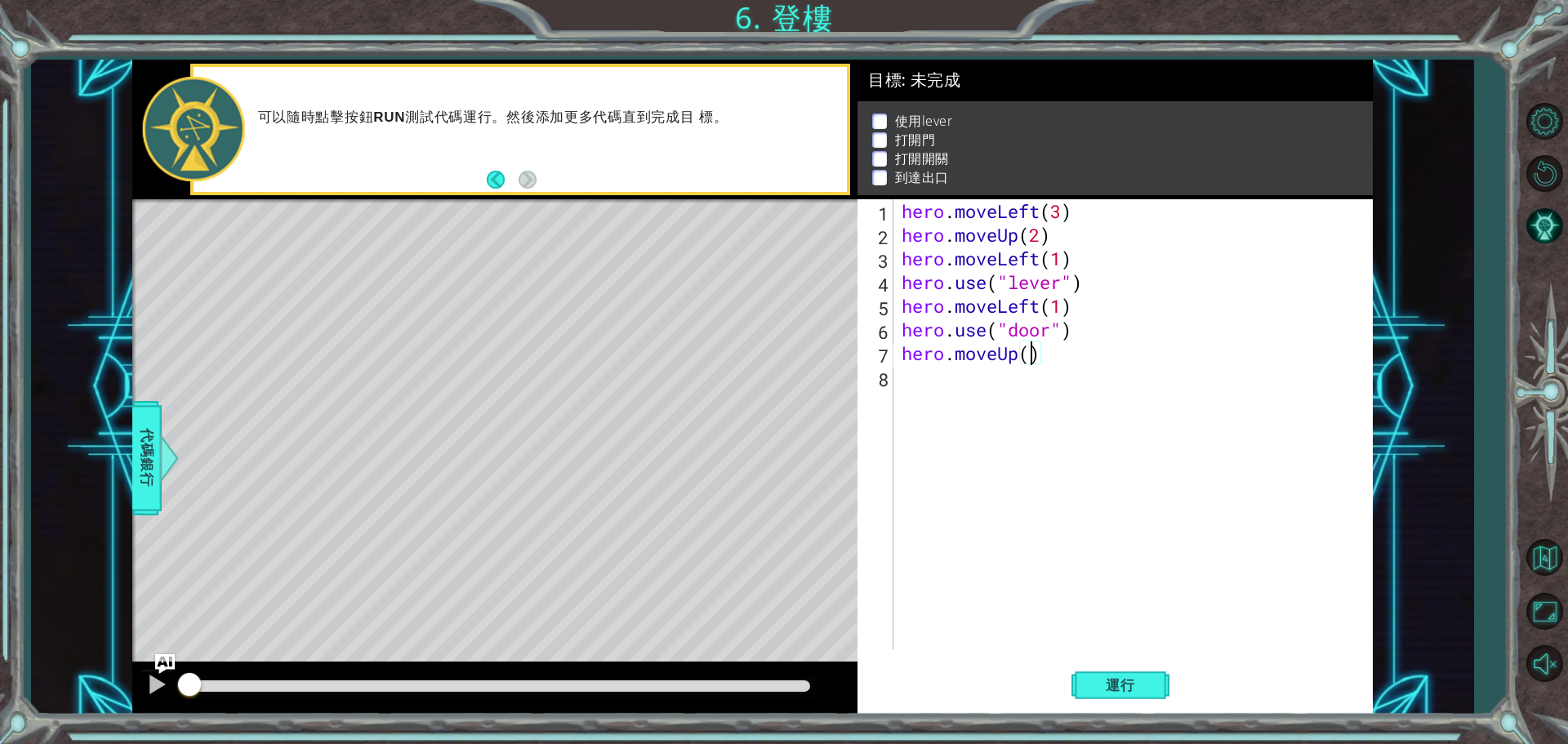
type textarea "hero.moveUp(2)"
click at [975, 383] on div "hero . moveLeft ( 3 ) hero . moveUp ( 2 ) hero . moveLeft ( 1 ) hero . use ( "l…" at bounding box center [1137, 447] width 478 height 497
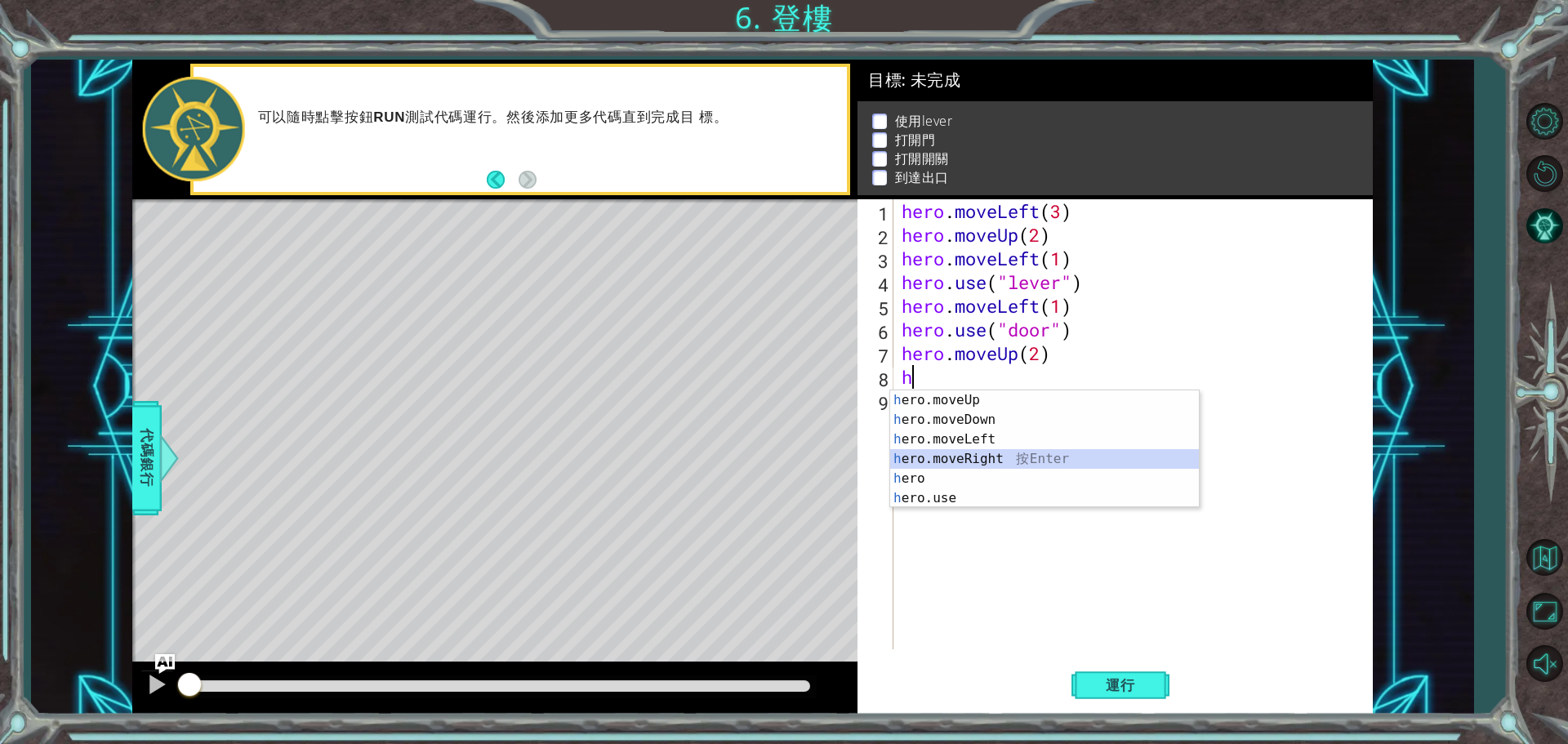
click at [1006, 455] on div "h ero.moveUp 按 Enter h ero.moveDown 按 Enter h ero.moveLeft 按 Enter h ero.moveRi…" at bounding box center [1044, 468] width 309 height 157
type textarea "hero.moveRight(1)"
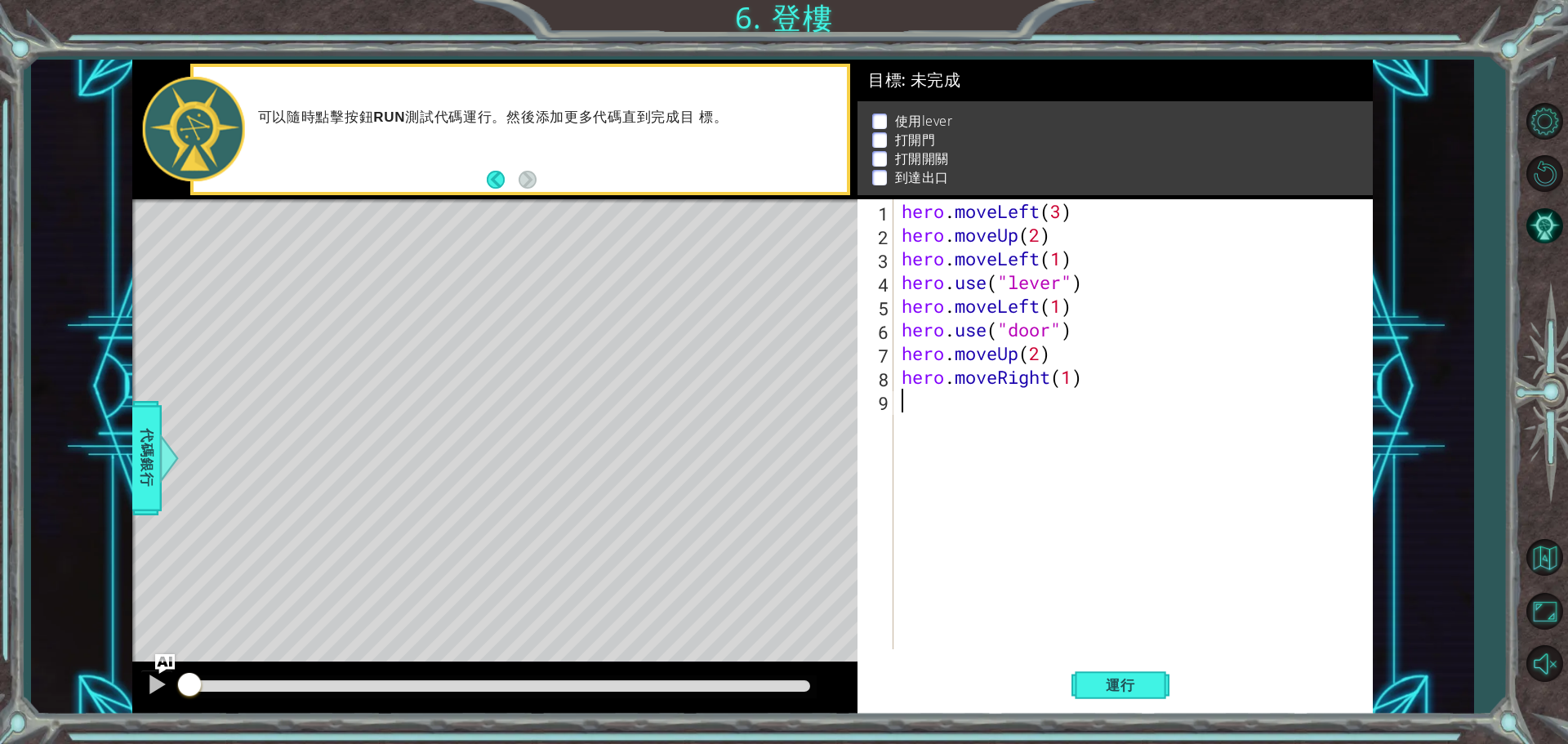
click at [1015, 402] on div "hero . moveLeft ( 3 ) hero . moveUp ( 2 ) hero . moveLeft ( 1 ) hero . use ( "l…" at bounding box center [1137, 447] width 478 height 497
click at [1074, 384] on div "hero . moveLeft ( 3 ) hero . moveUp ( 2 ) hero . moveLeft ( 1 ) hero . use ( "l…" at bounding box center [1137, 447] width 478 height 497
type textarea "hero.moveRight(2)"
click at [951, 416] on div "hero . moveLeft ( 3 ) hero . moveUp ( 2 ) hero . moveLeft ( 1 ) hero . use ( "l…" at bounding box center [1137, 447] width 478 height 497
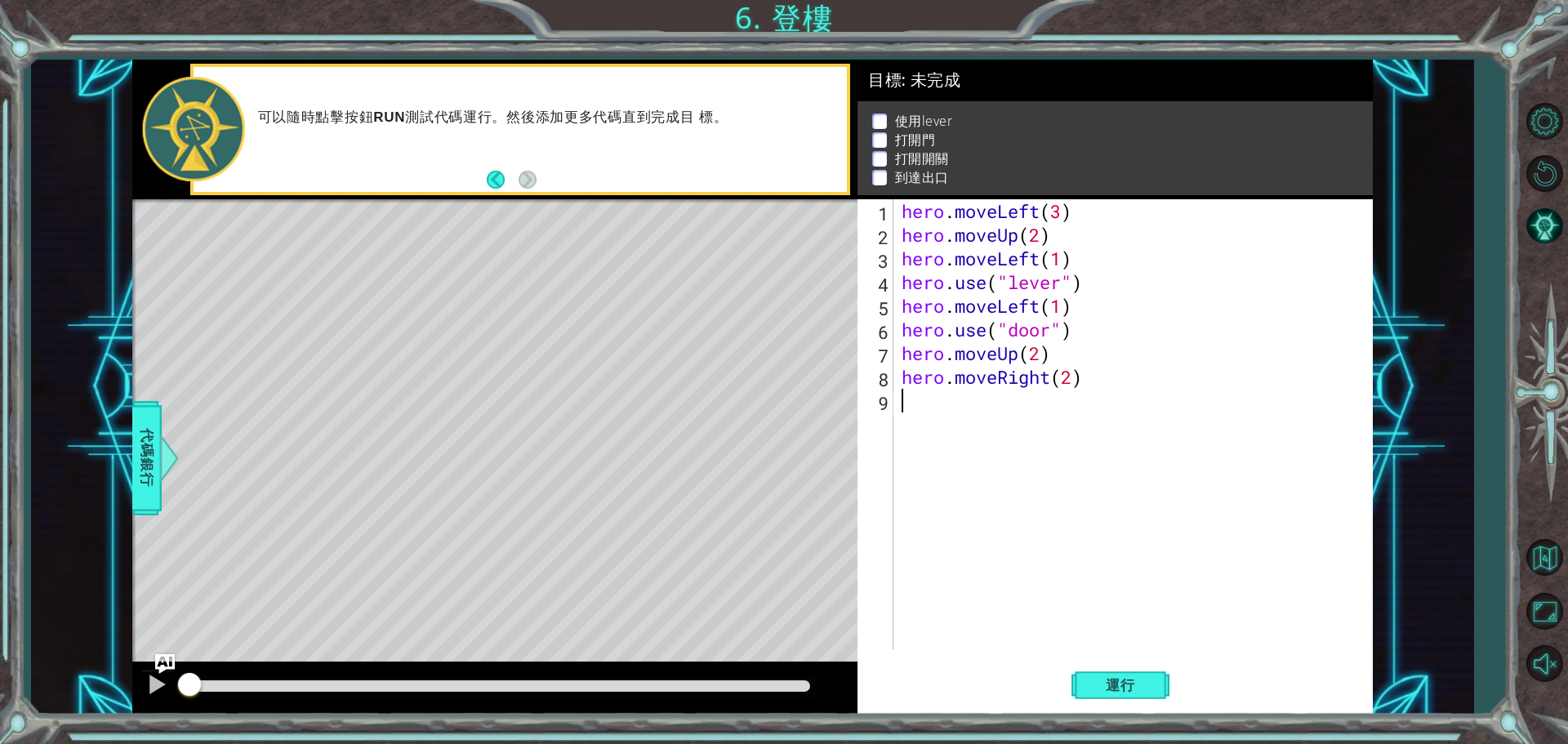
scroll to position [0, 0]
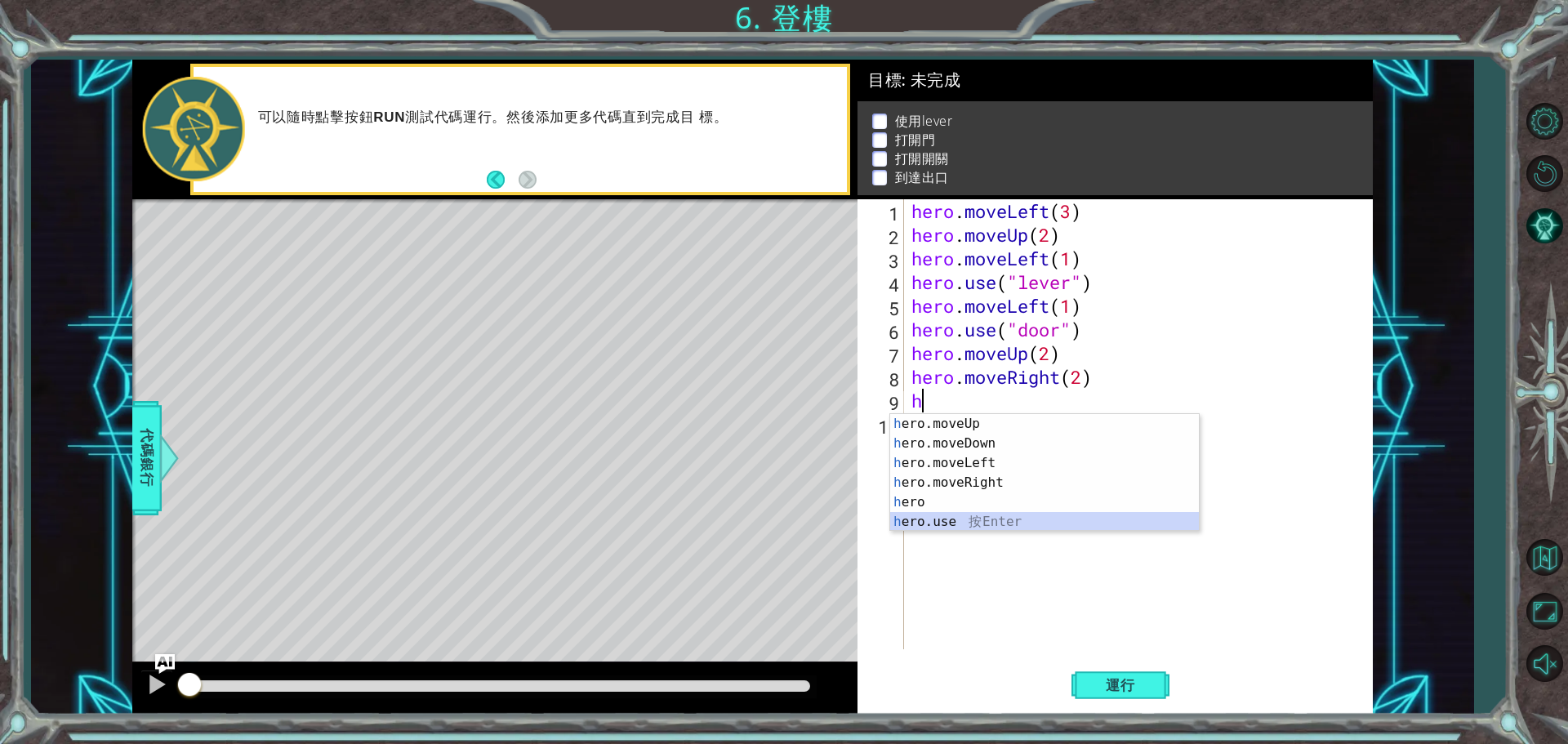
click at [980, 516] on div "h ero.moveUp 按 Enter h ero.moveDown 按 Enter h ero.moveLeft 按 Enter h ero.moveRi…" at bounding box center [1044, 492] width 309 height 157
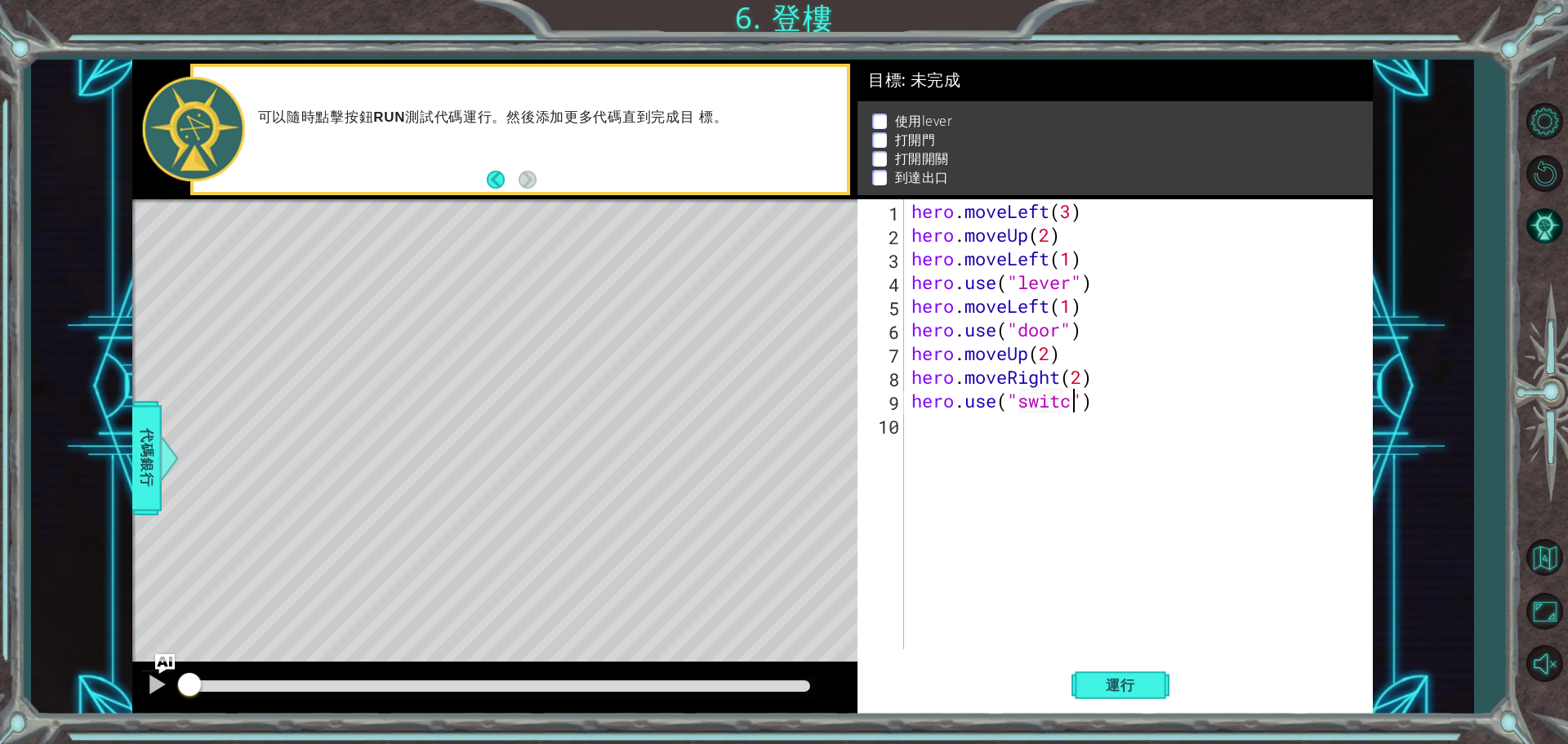
scroll to position [0, 8]
type textarea "hero.use("switch")"
click at [1040, 438] on div "hero . moveLeft ( 3 ) hero . moveUp ( 2 ) hero . moveLeft ( 1 ) hero . use ( "l…" at bounding box center [1142, 447] width 468 height 497
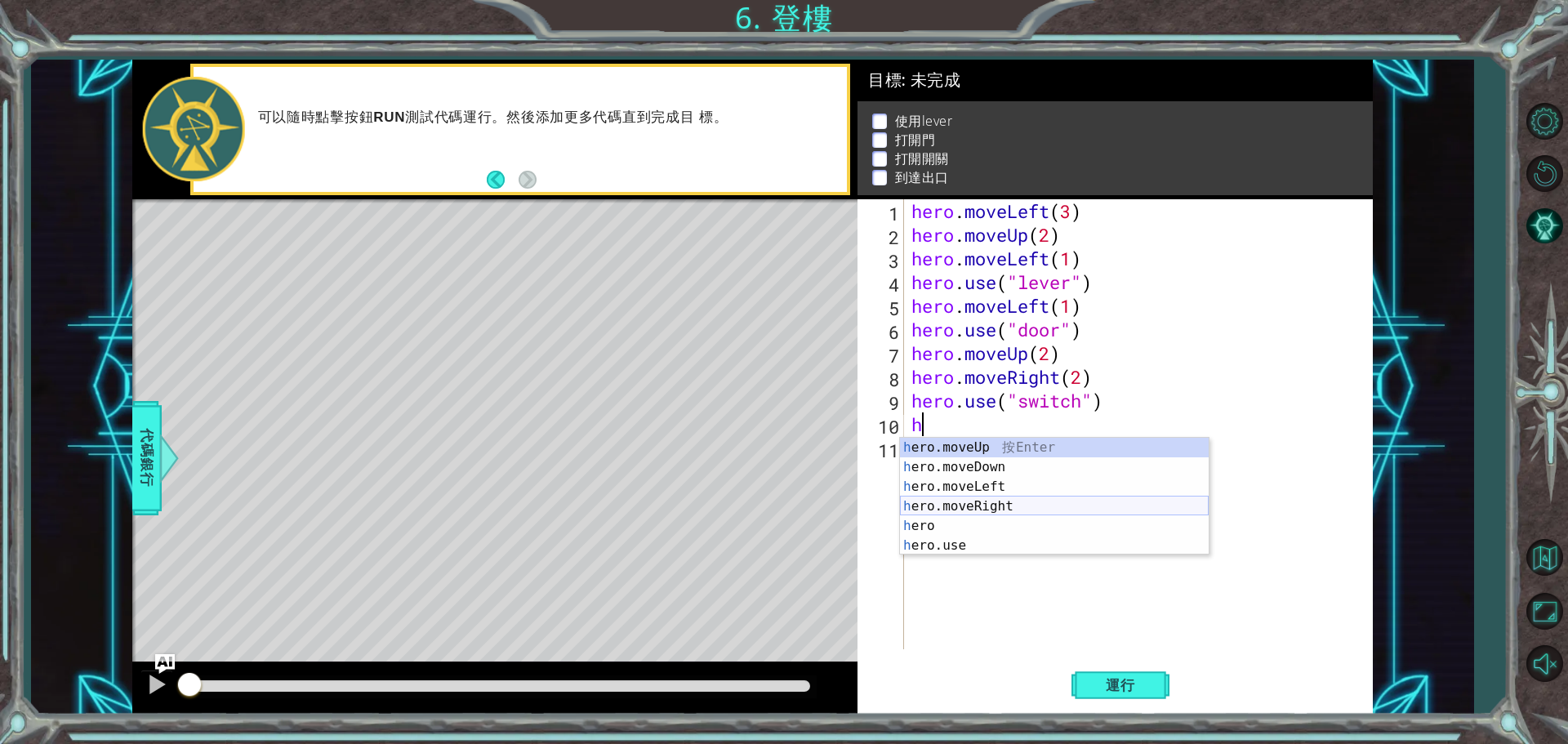
click at [1003, 504] on div "h ero.moveUp 按 Enter h ero.moveDown 按 Enter h ero.moveLeft 按 Enter h ero.moveRi…" at bounding box center [1054, 515] width 309 height 157
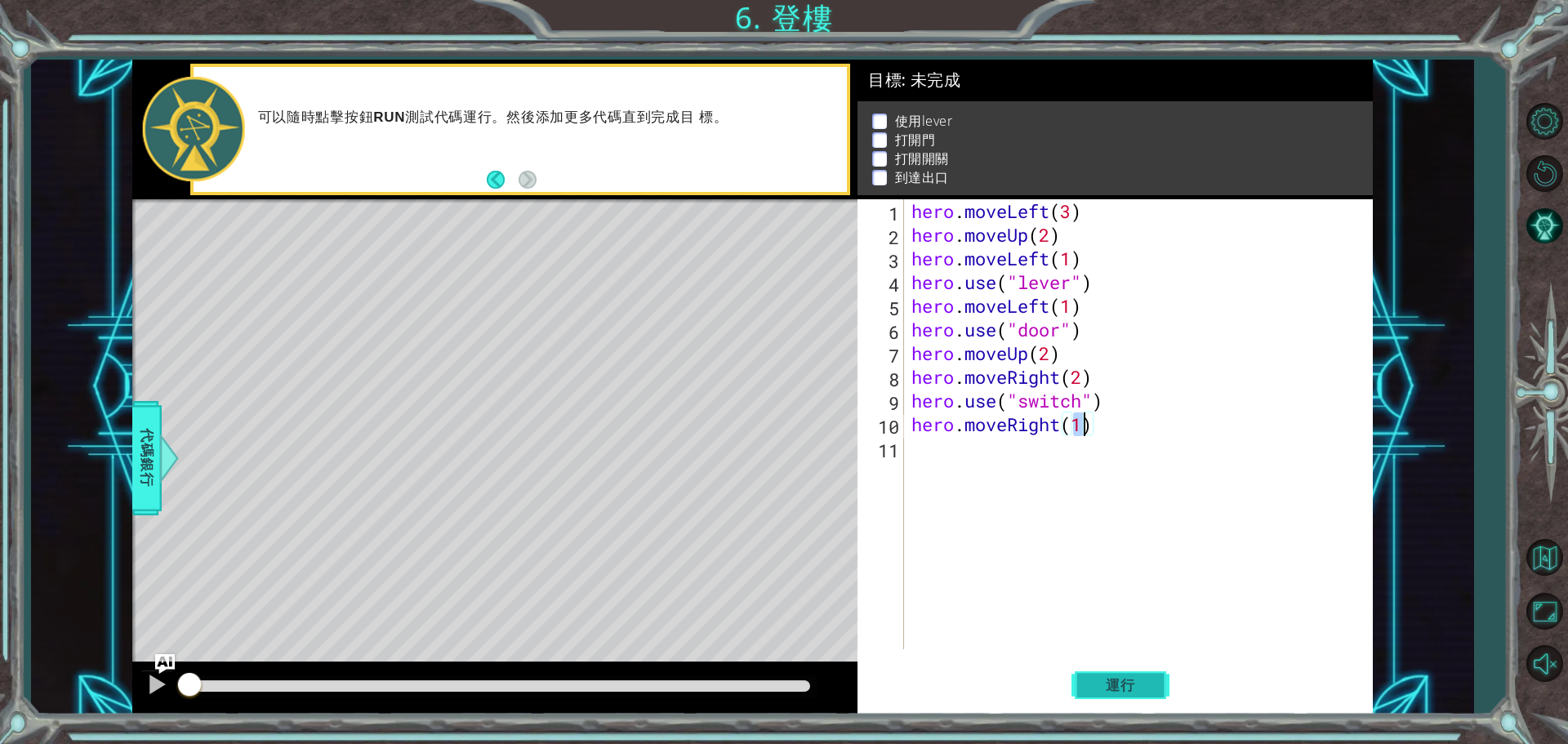
type textarea "hero.moveRight(1)"
click at [1118, 692] on span "運行" at bounding box center [1120, 685] width 62 height 16
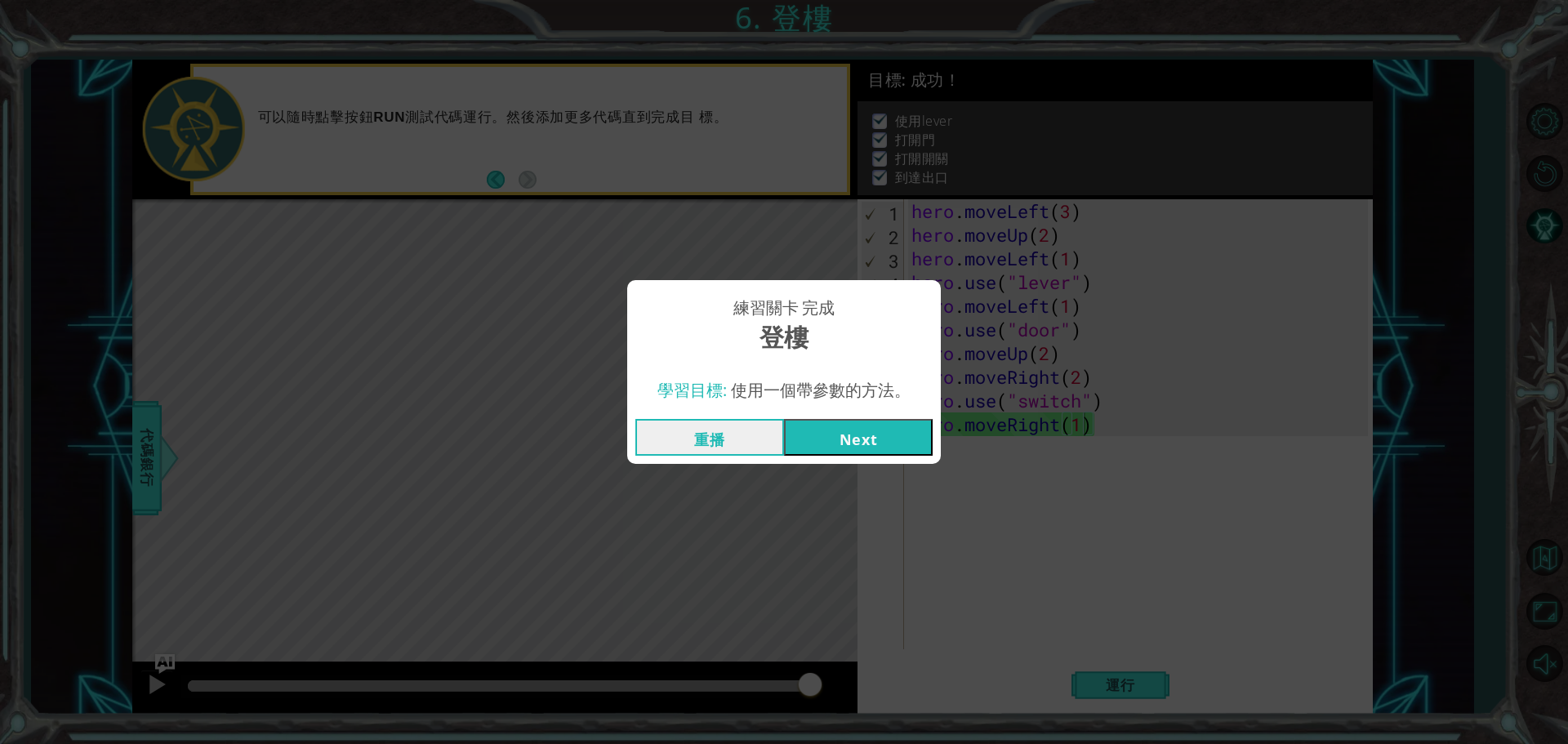
click at [888, 433] on button "Next" at bounding box center [859, 437] width 149 height 36
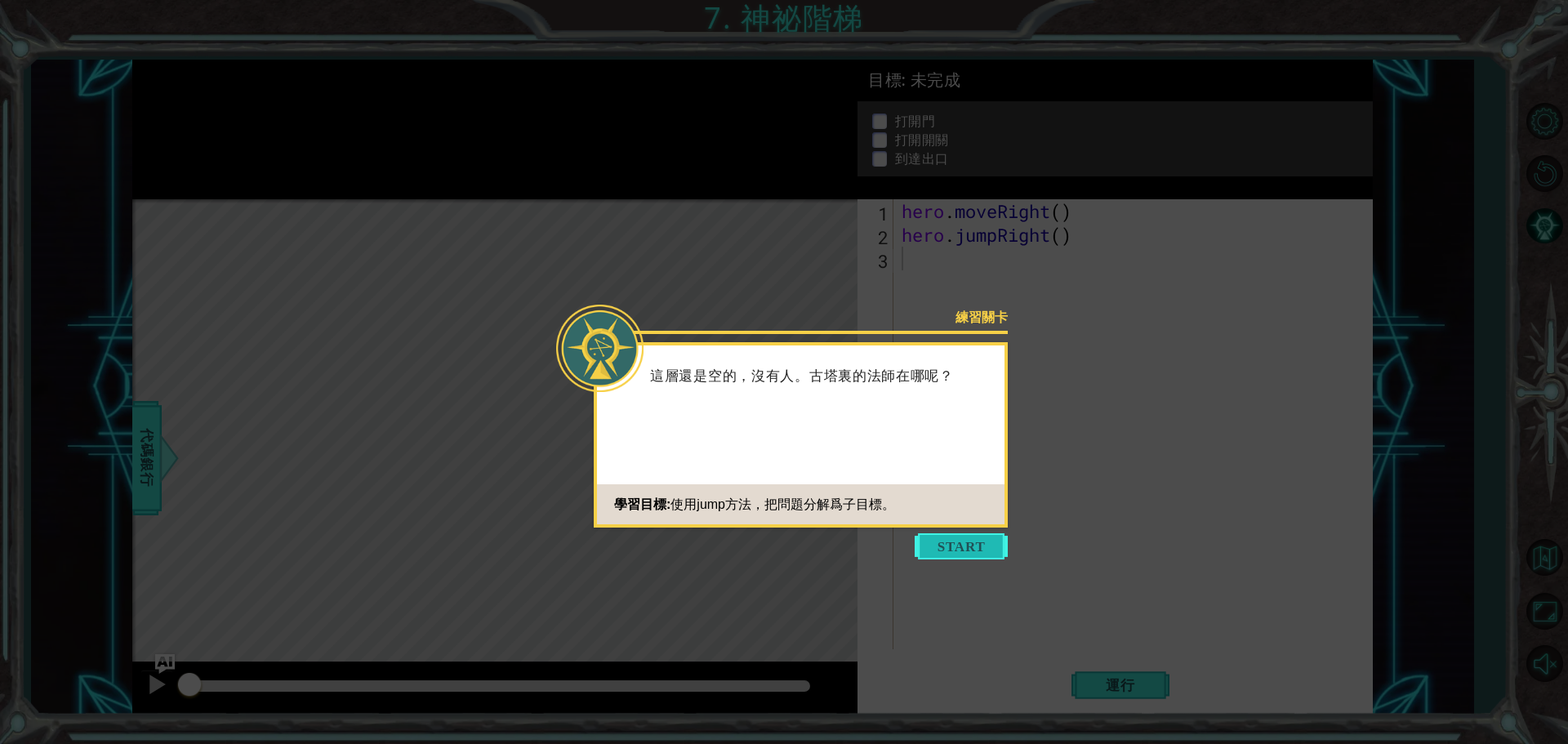
click at [947, 551] on button "Start" at bounding box center [961, 546] width 93 height 26
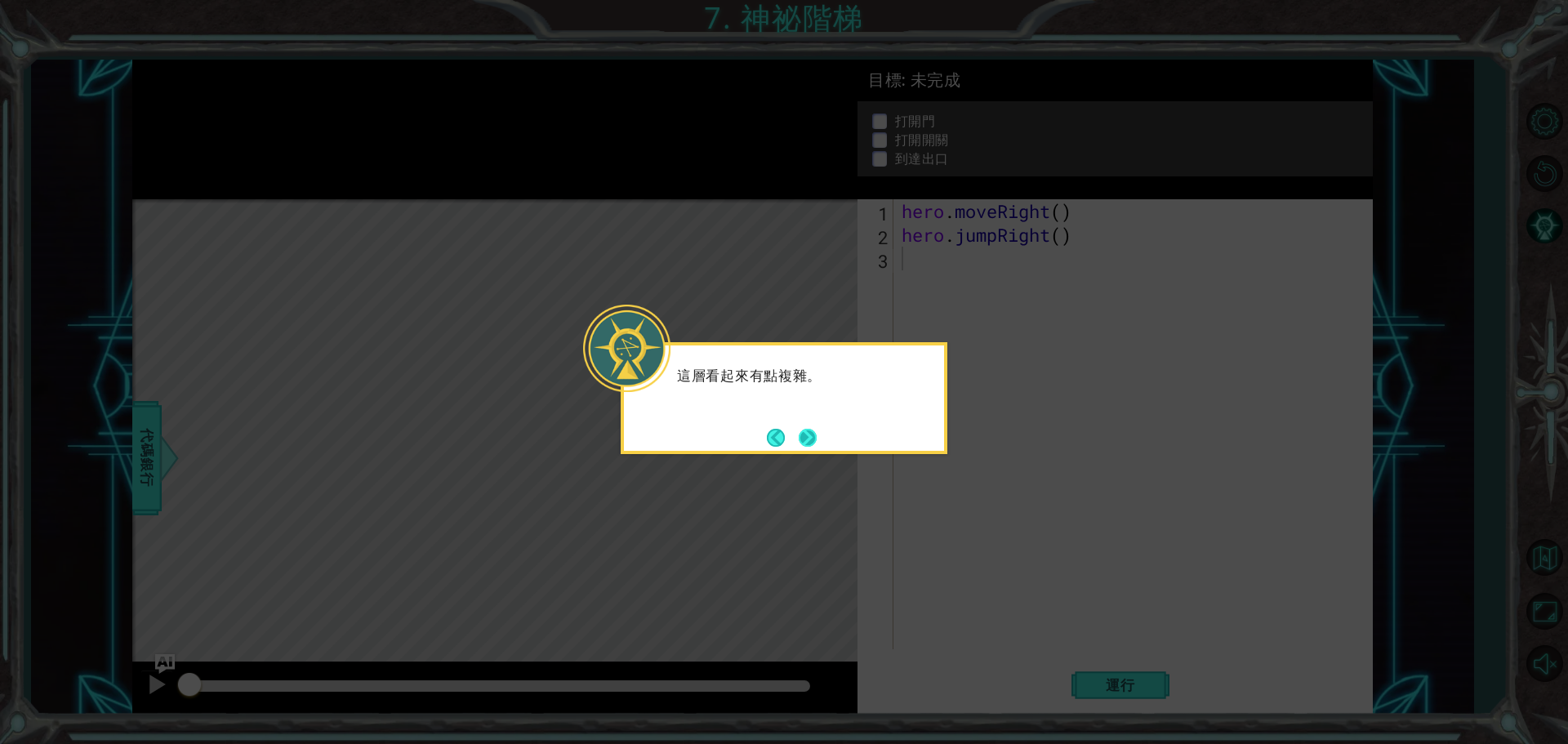
click at [804, 436] on button "Next" at bounding box center [808, 437] width 19 height 19
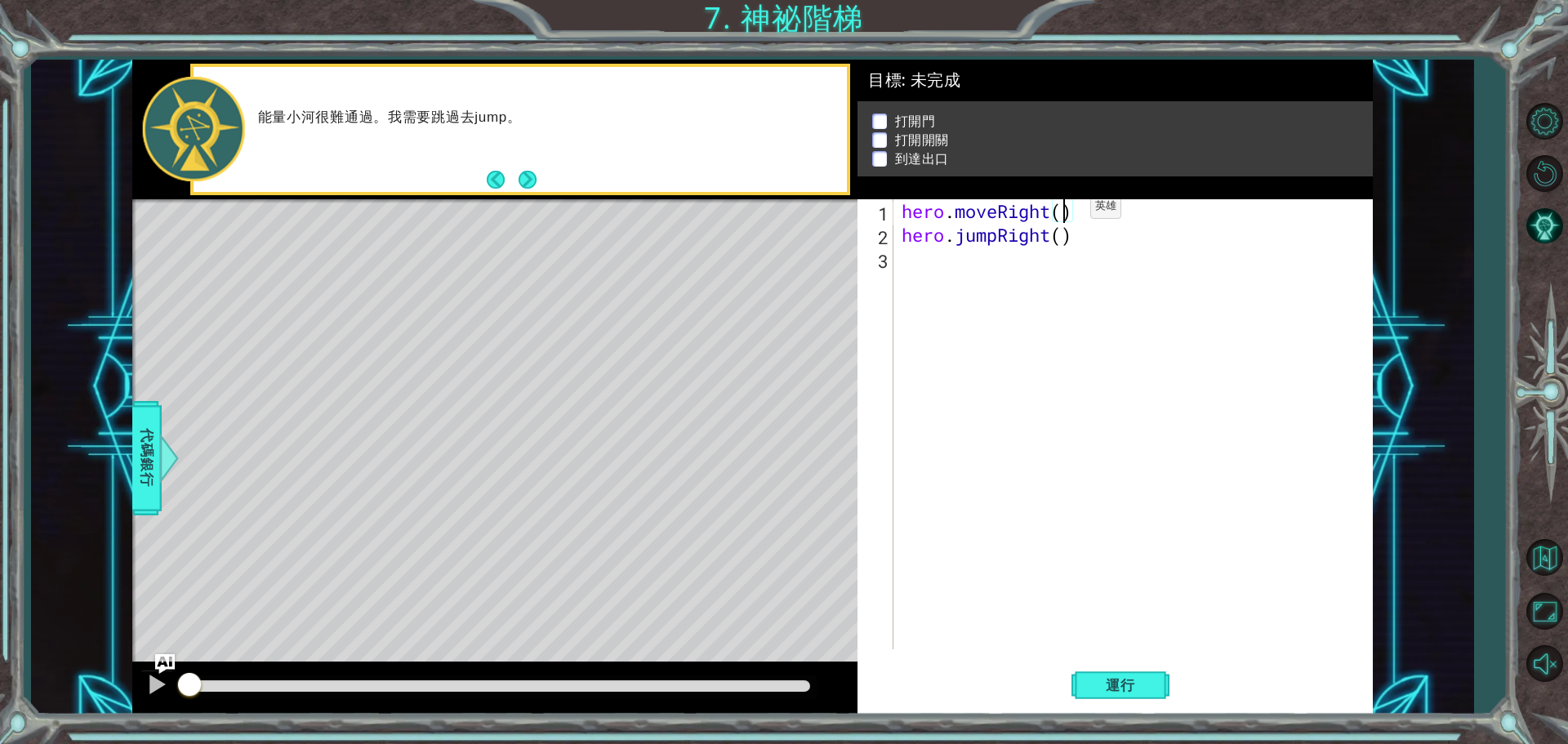
click at [1066, 211] on div "hero . moveRight ( ) hero . jumpRight ( )" at bounding box center [1137, 447] width 478 height 497
click at [1063, 241] on div "hero . moveRight ( 1 ) hero . jumpRight ( )" at bounding box center [1137, 447] width 478 height 497
type textarea "hero.jumpRight(1)"
click at [1018, 269] on div "hero . moveRight ( 1 ) hero . jumpRight ( 1 )" at bounding box center [1137, 447] width 478 height 497
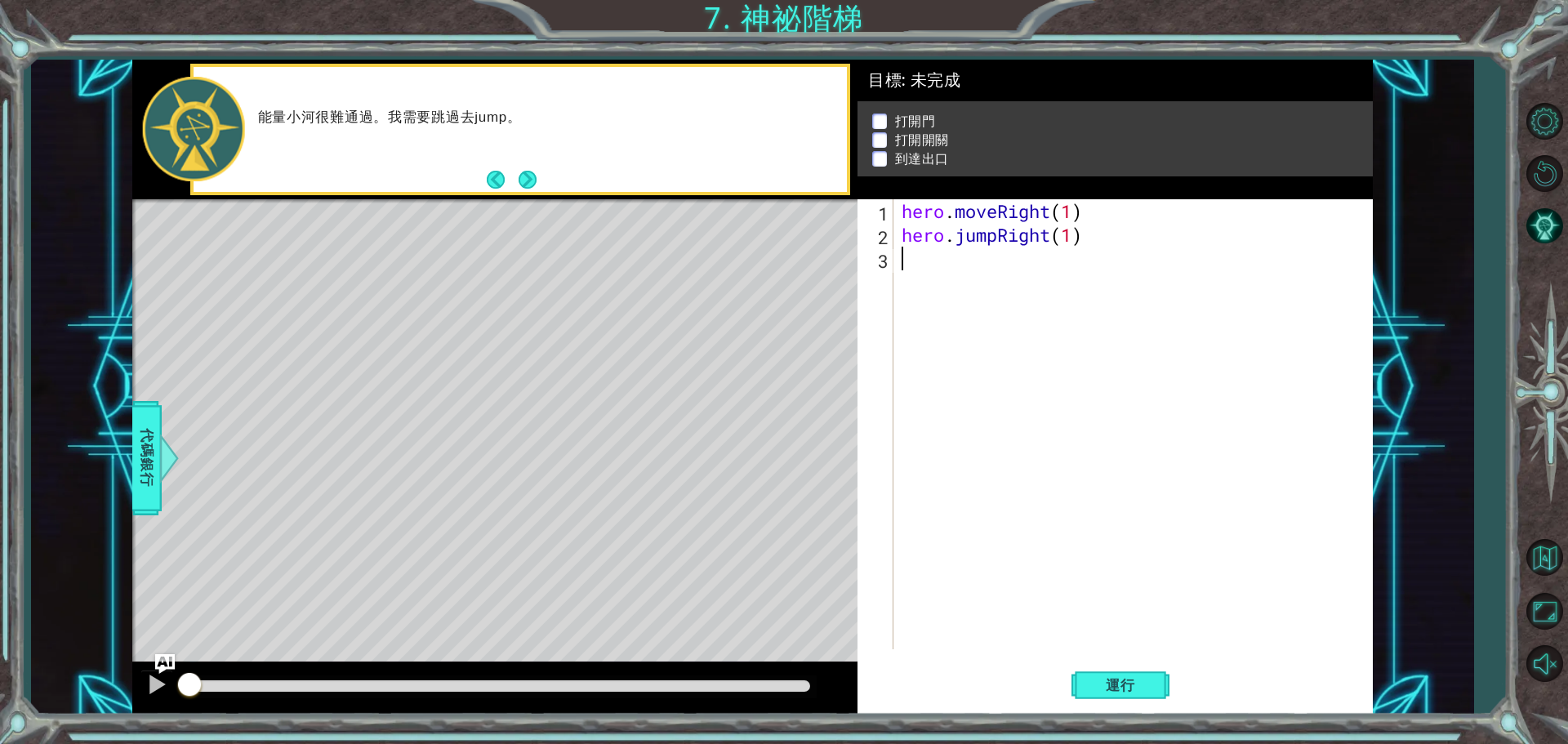
scroll to position [0, 0]
type textarea "h"
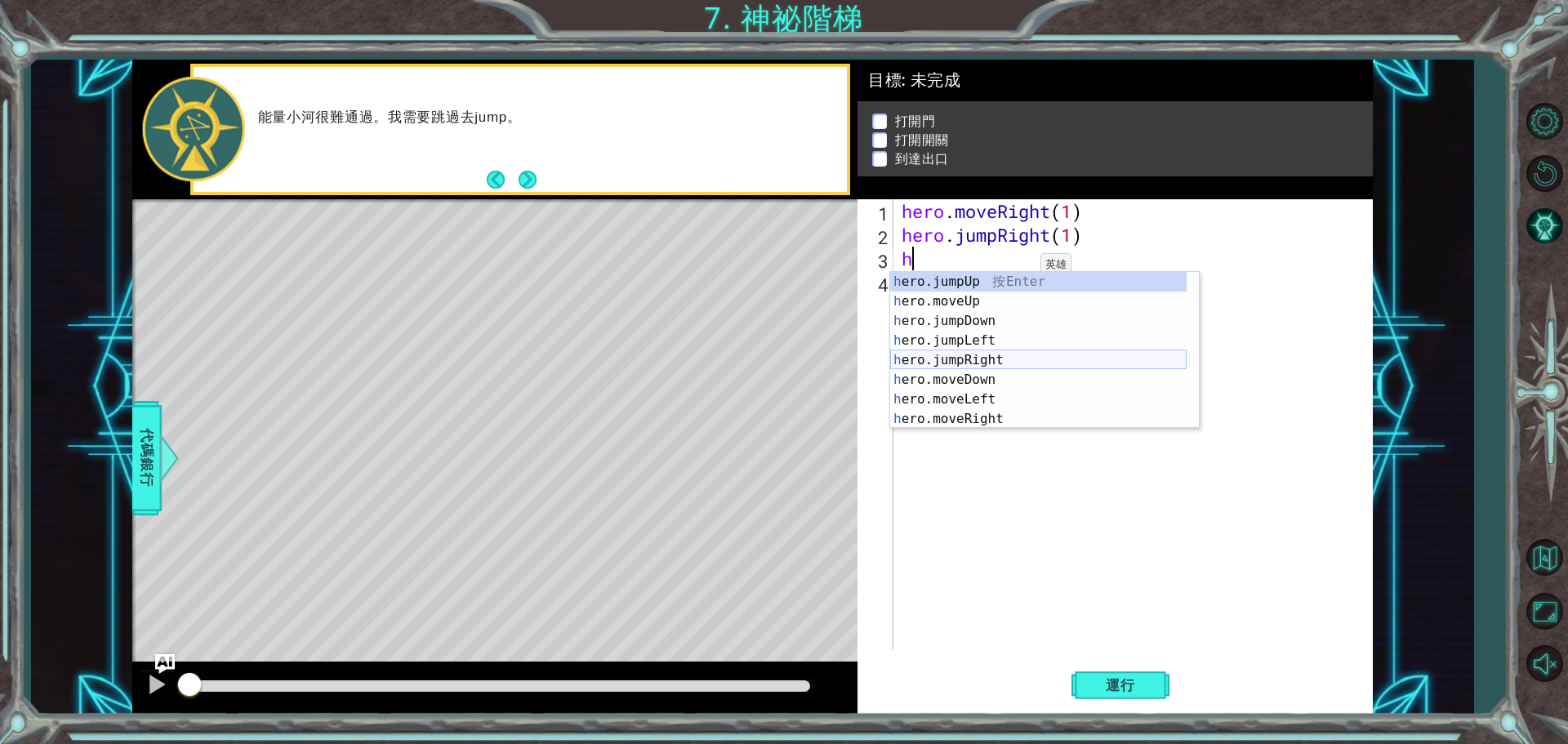
click at [1003, 356] on div "h ero.jumpUp 按 Enter h ero.moveUp 按 Enter h ero.jumpDown 按 Enter h ero.jumpLeft…" at bounding box center [1038, 369] width 296 height 196
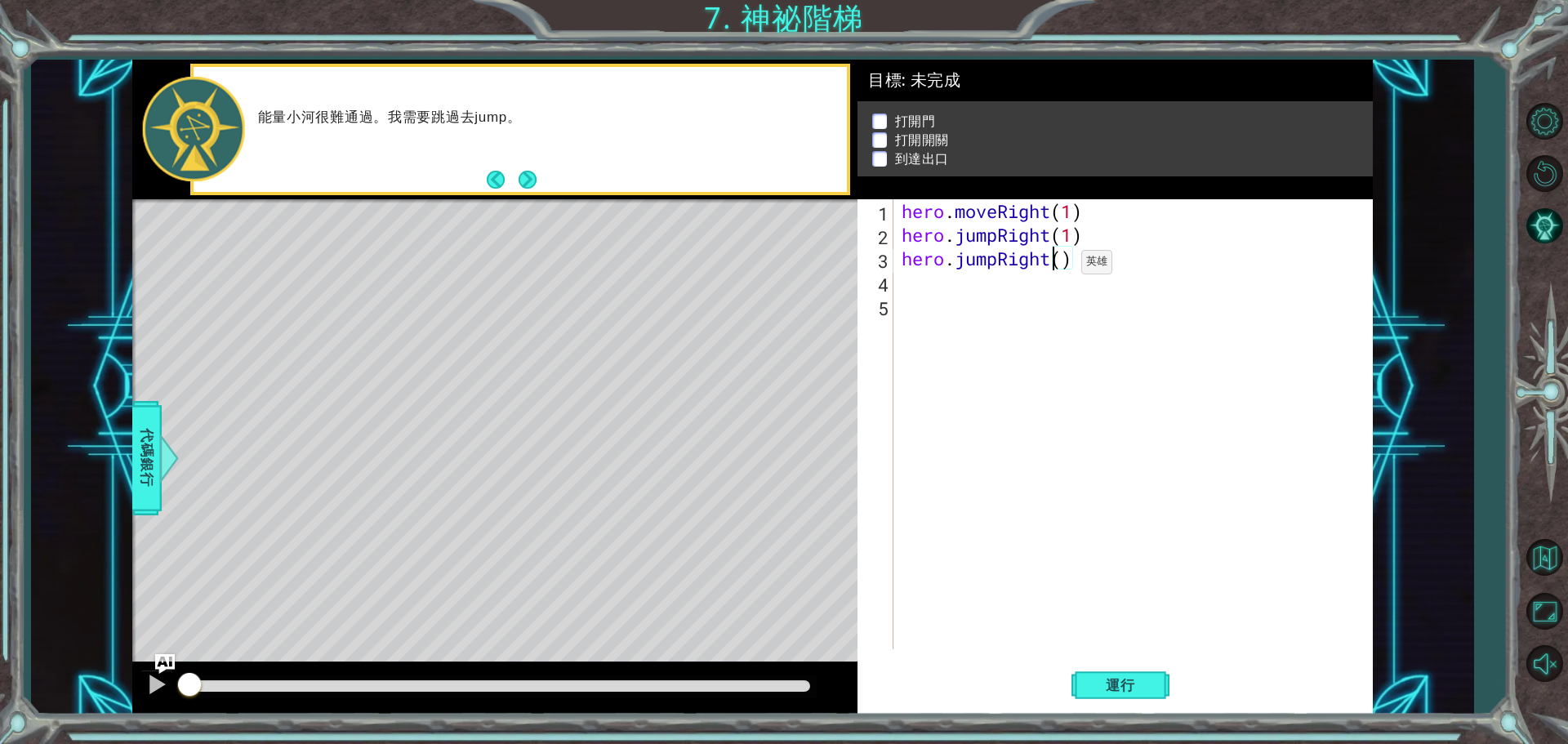
click at [1057, 266] on div "hero . moveRight ( 1 ) hero . jumpRight ( 1 ) hero . jumpRight ( )" at bounding box center [1137, 447] width 478 height 497
click at [1065, 264] on div "hero . moveRight ( 1 ) hero . jumpRight ( 1 ) hero . jumpRight ( )" at bounding box center [1137, 447] width 478 height 497
type textarea "hero.jumpRight(3)"
click at [1117, 681] on span "運行" at bounding box center [1120, 685] width 62 height 16
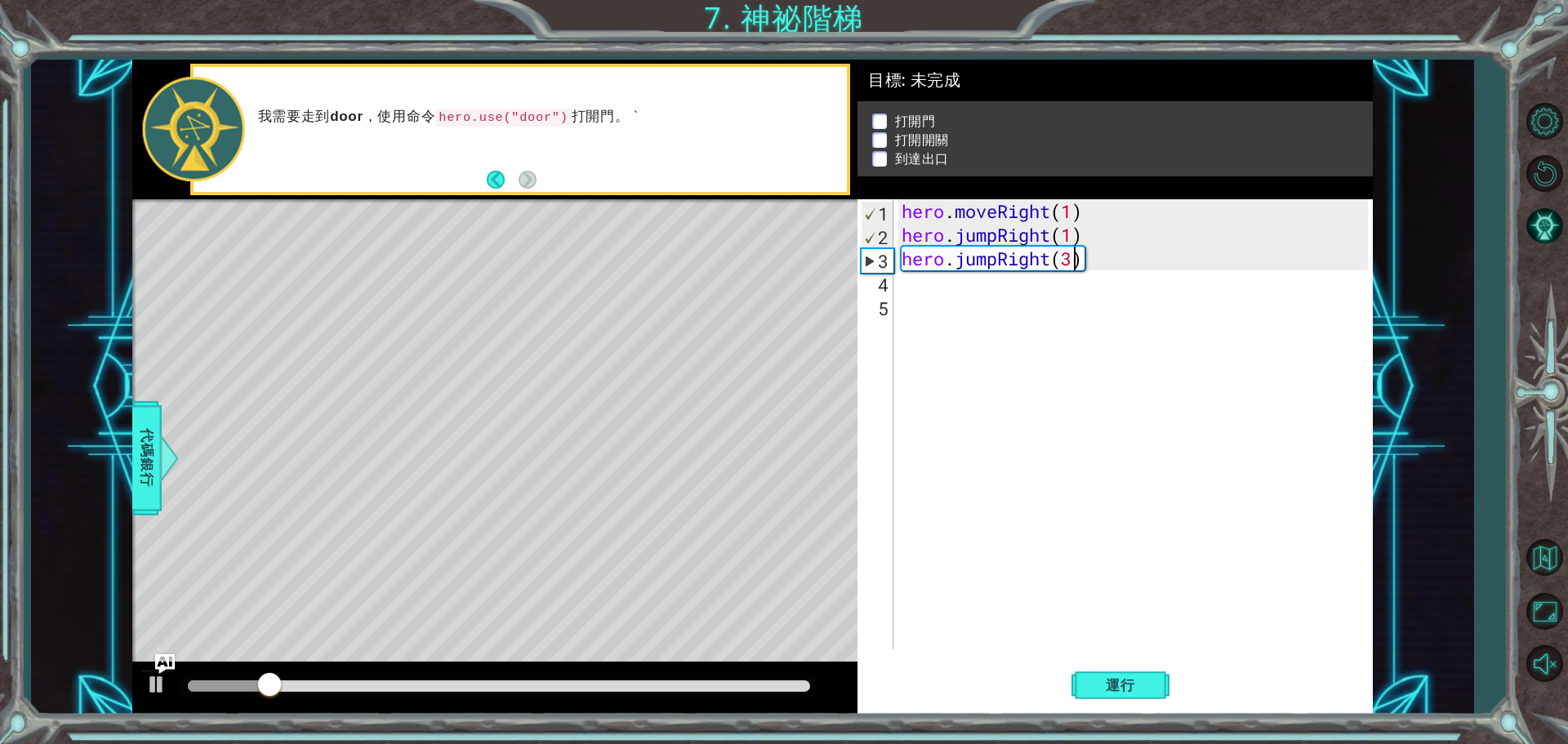
click at [996, 289] on div "hero . moveRight ( 1 ) hero . jumpRight ( 1 ) hero . jumpRight ( 3 )" at bounding box center [1137, 447] width 478 height 497
click at [1077, 253] on div "hero . moveRight ( 1 ) hero . jumpRight ( 1 ) hero . jumpRight ( 3 )" at bounding box center [1137, 447] width 478 height 497
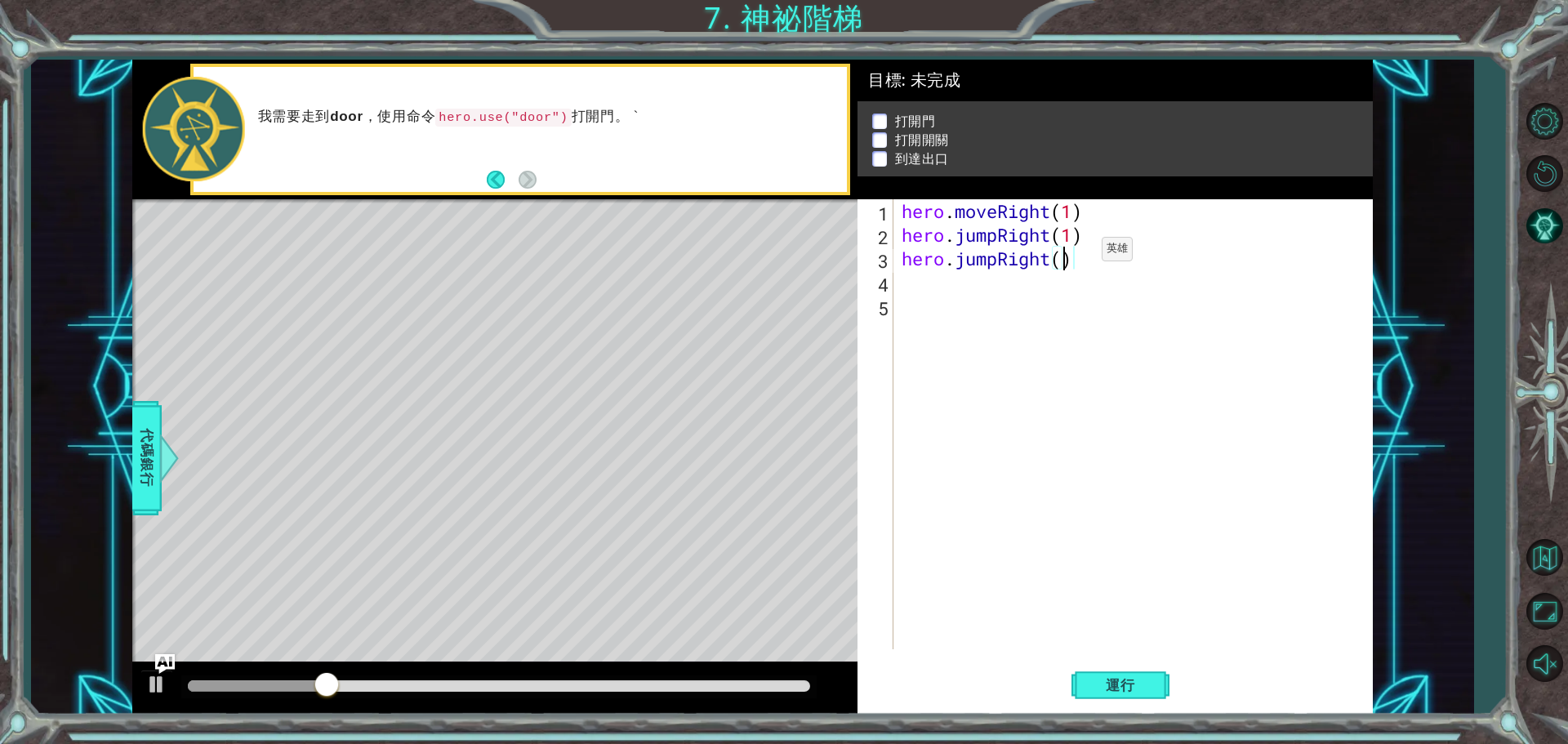
type textarea "hero.jumpRight(2)"
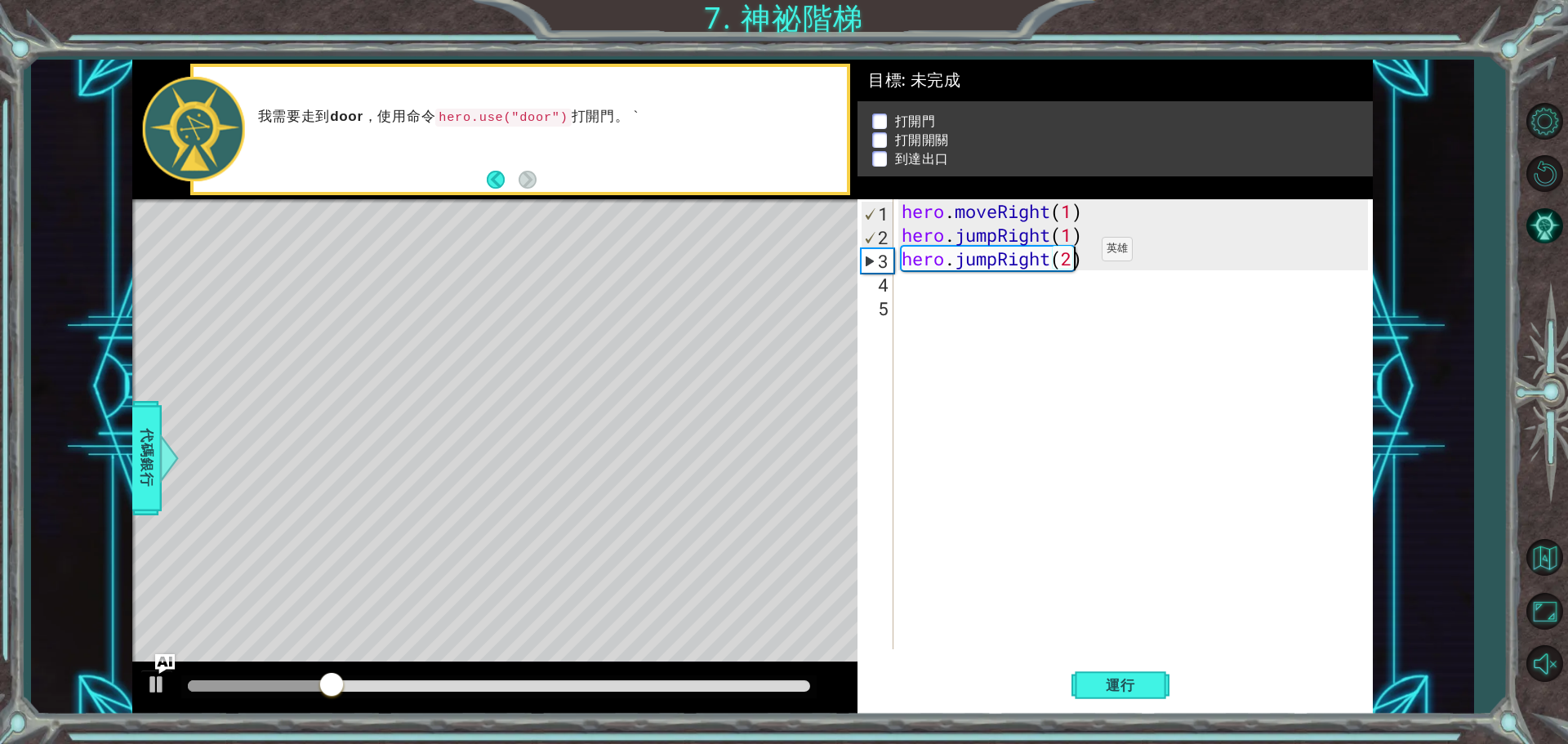
scroll to position [0, 8]
click at [978, 297] on div "hero . moveRight ( 1 ) hero . jumpRight ( 1 ) hero . jumpRight ( 2 )" at bounding box center [1137, 447] width 478 height 497
click at [982, 279] on div "hero . moveRight ( 1 ) hero . jumpRight ( 1 ) hero . jumpRight ( 2 )" at bounding box center [1137, 447] width 478 height 497
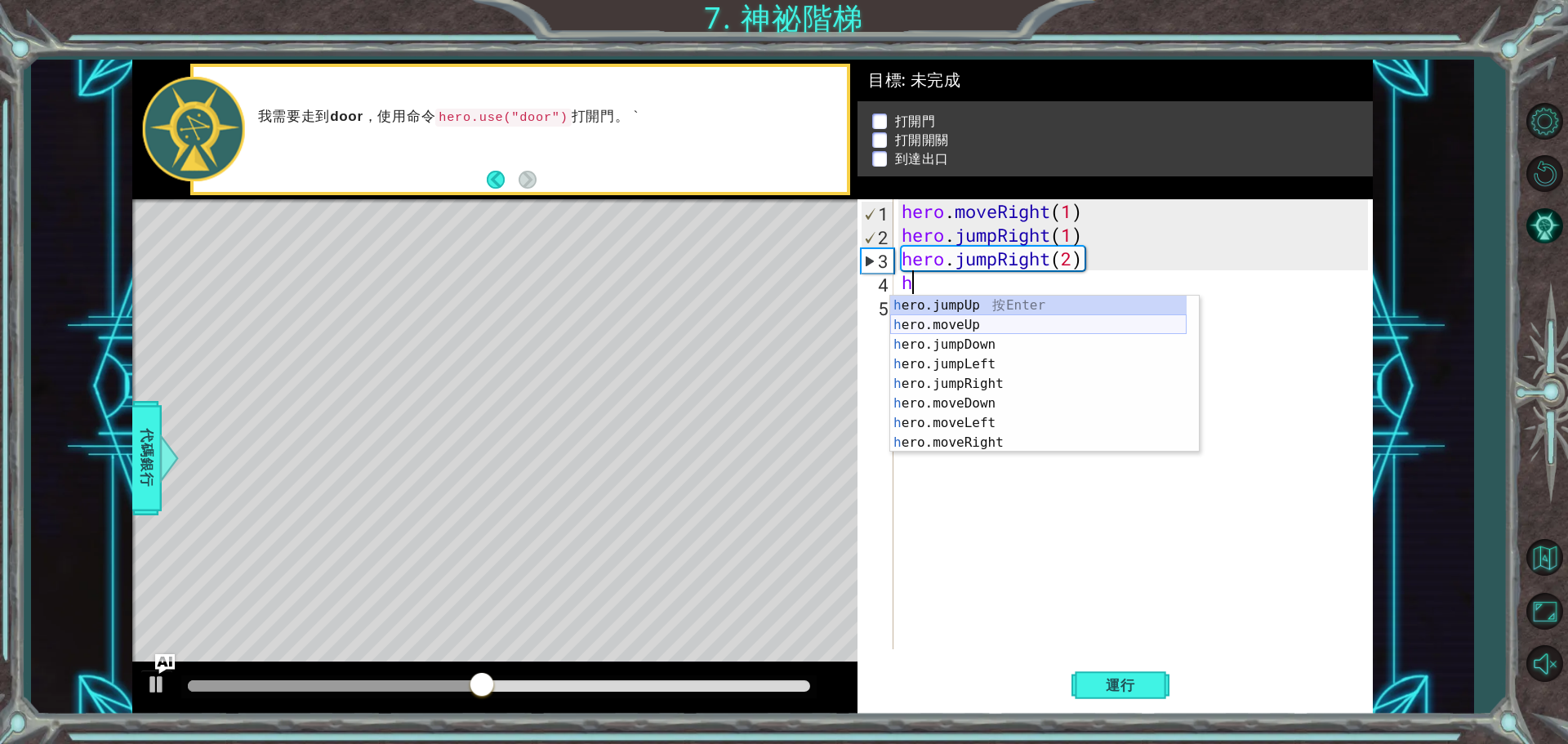
click at [995, 320] on div "h ero.jumpUp 按 Enter h ero.moveUp 按 Enter h ero.jumpDown 按 Enter h ero.jumpLeft…" at bounding box center [1038, 393] width 296 height 196
type textarea "hero.moveUp(1)"
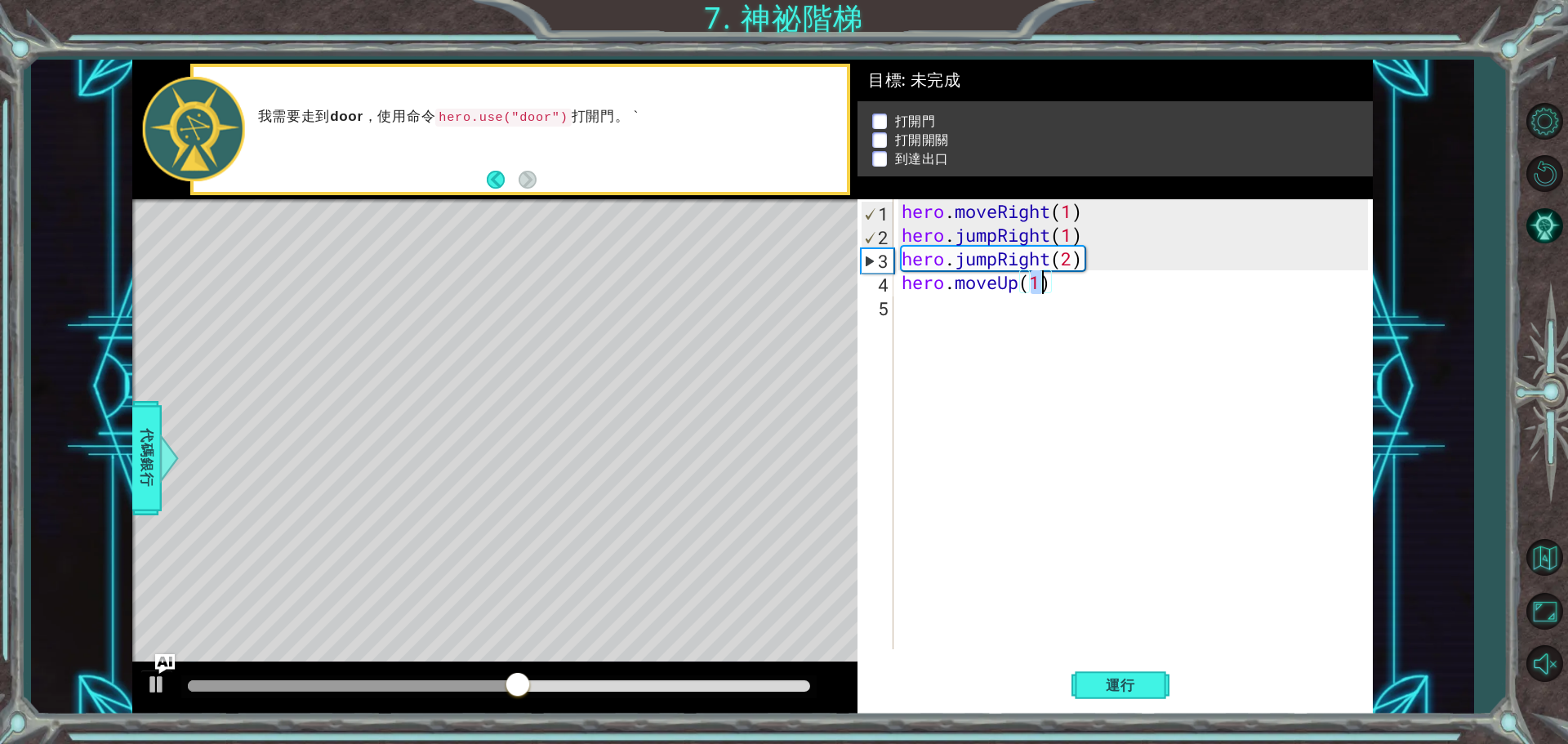
click at [1014, 306] on div "hero . moveRight ( 1 ) hero . jumpRight ( 1 ) hero . jumpRight ( 2 ) hero . mov…" at bounding box center [1137, 447] width 478 height 497
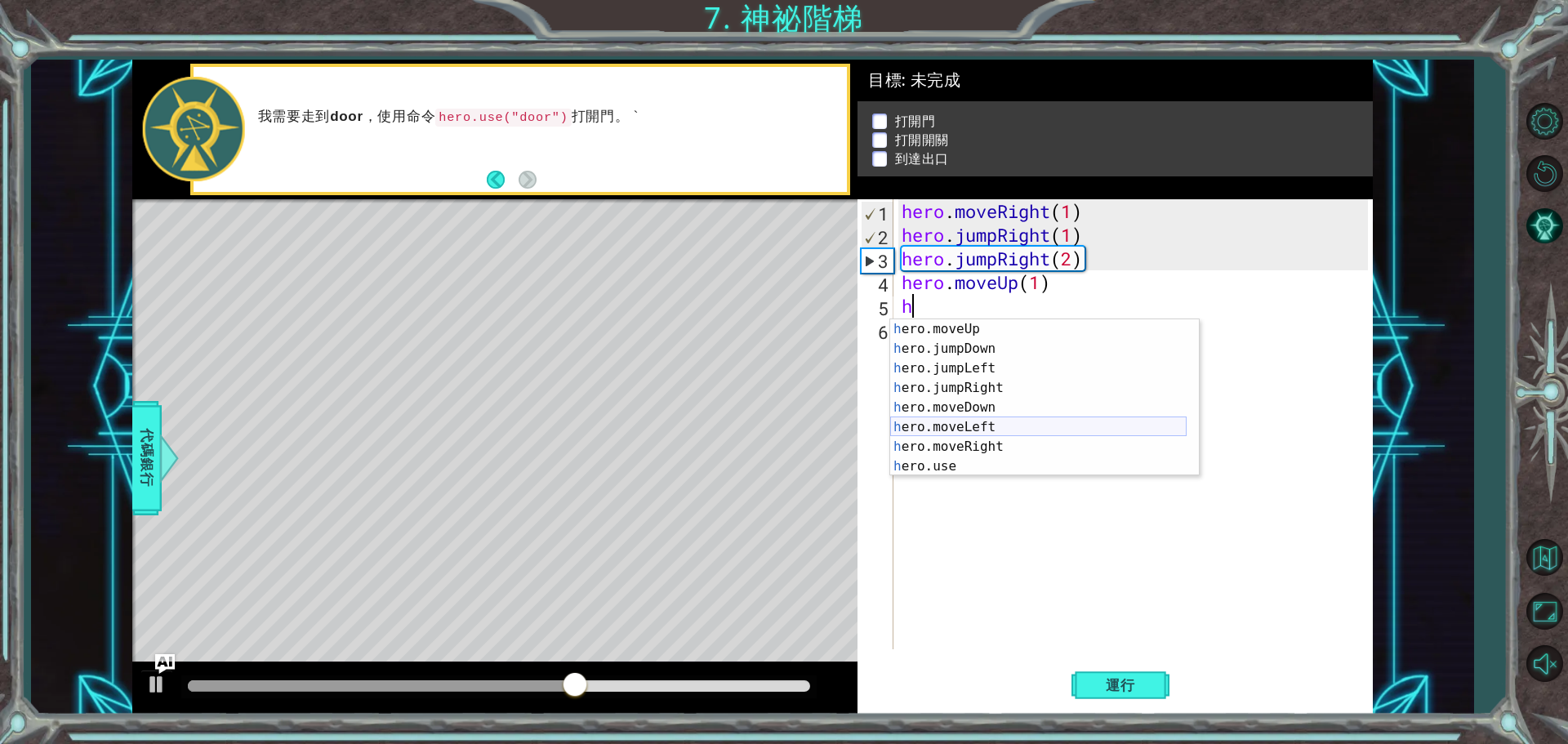
scroll to position [19, 0]
click at [982, 457] on div "h ero.moveUp 按 Enter h ero.jumpDown 按 Enter h ero.jumpLeft 按 Enter h ero.jumpRi…" at bounding box center [1038, 416] width 296 height 196
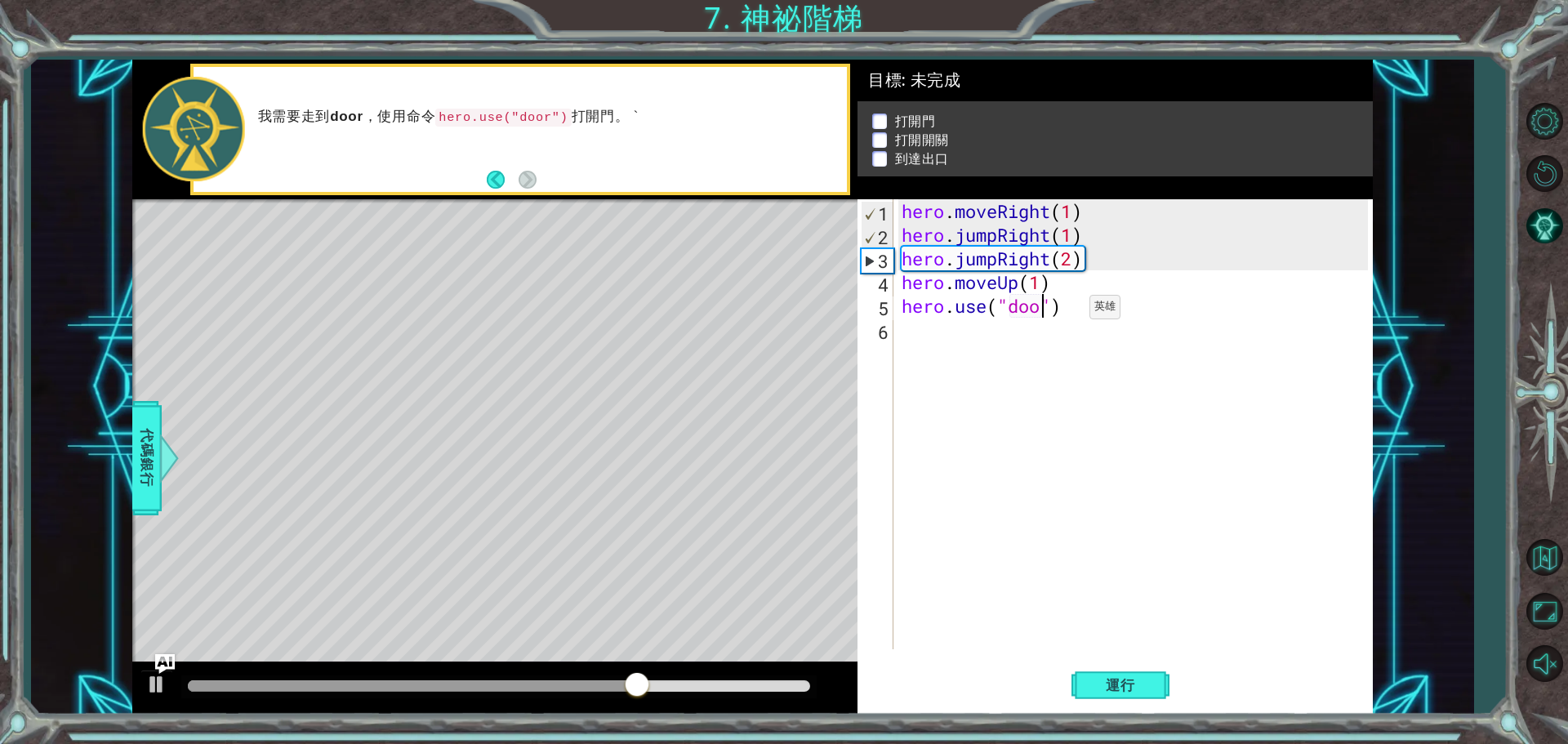
type textarea "hero.use("door")"
click at [991, 335] on div "hero . moveRight ( 1 ) hero . jumpRight ( 1 ) hero . jumpRight ( 2 ) hero . mov…" at bounding box center [1137, 447] width 478 height 497
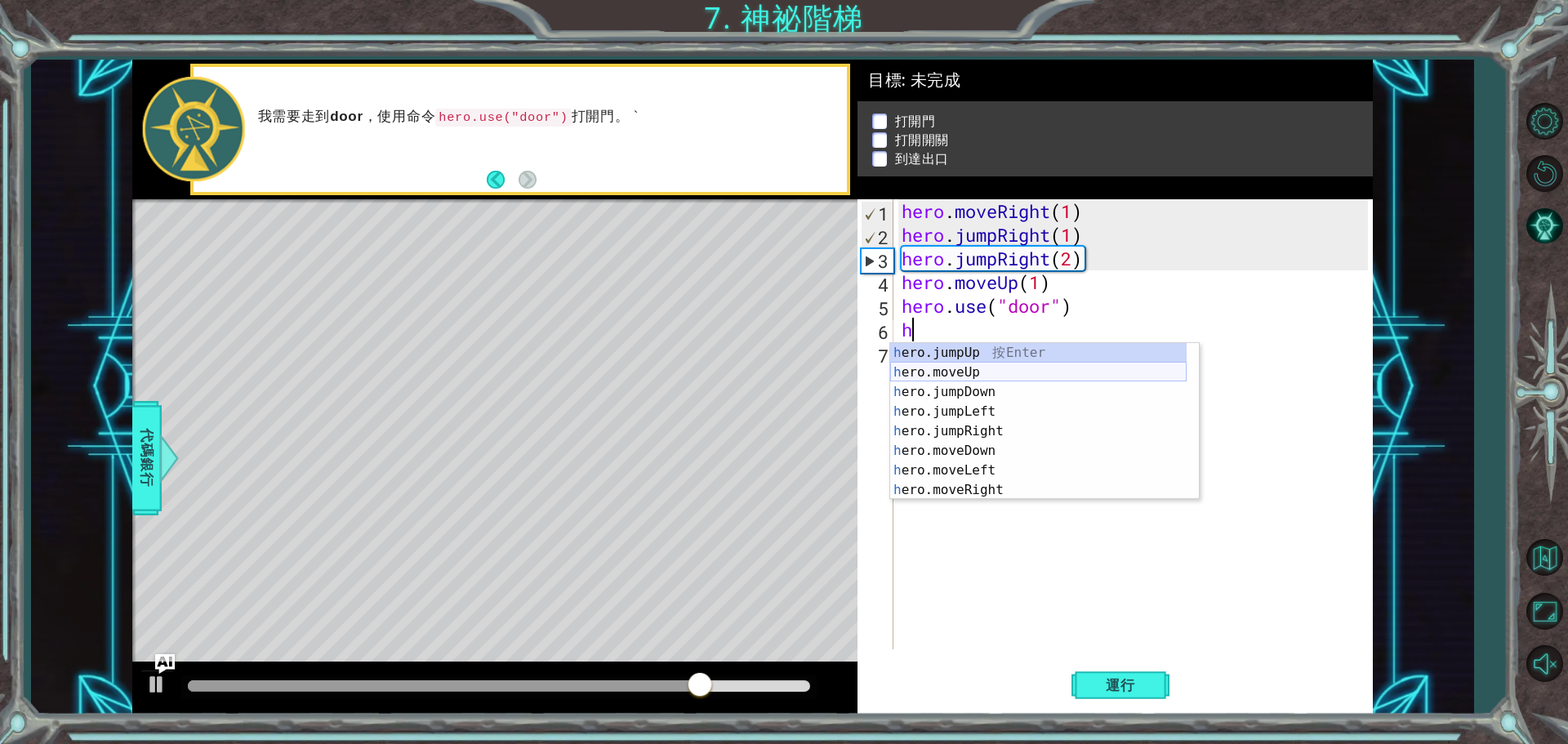
click at [986, 372] on div "h ero.jumpUp 按 Enter h ero.moveUp 按 Enter h ero.jumpDown 按 Enter h ero.jumpLeft…" at bounding box center [1038, 440] width 296 height 196
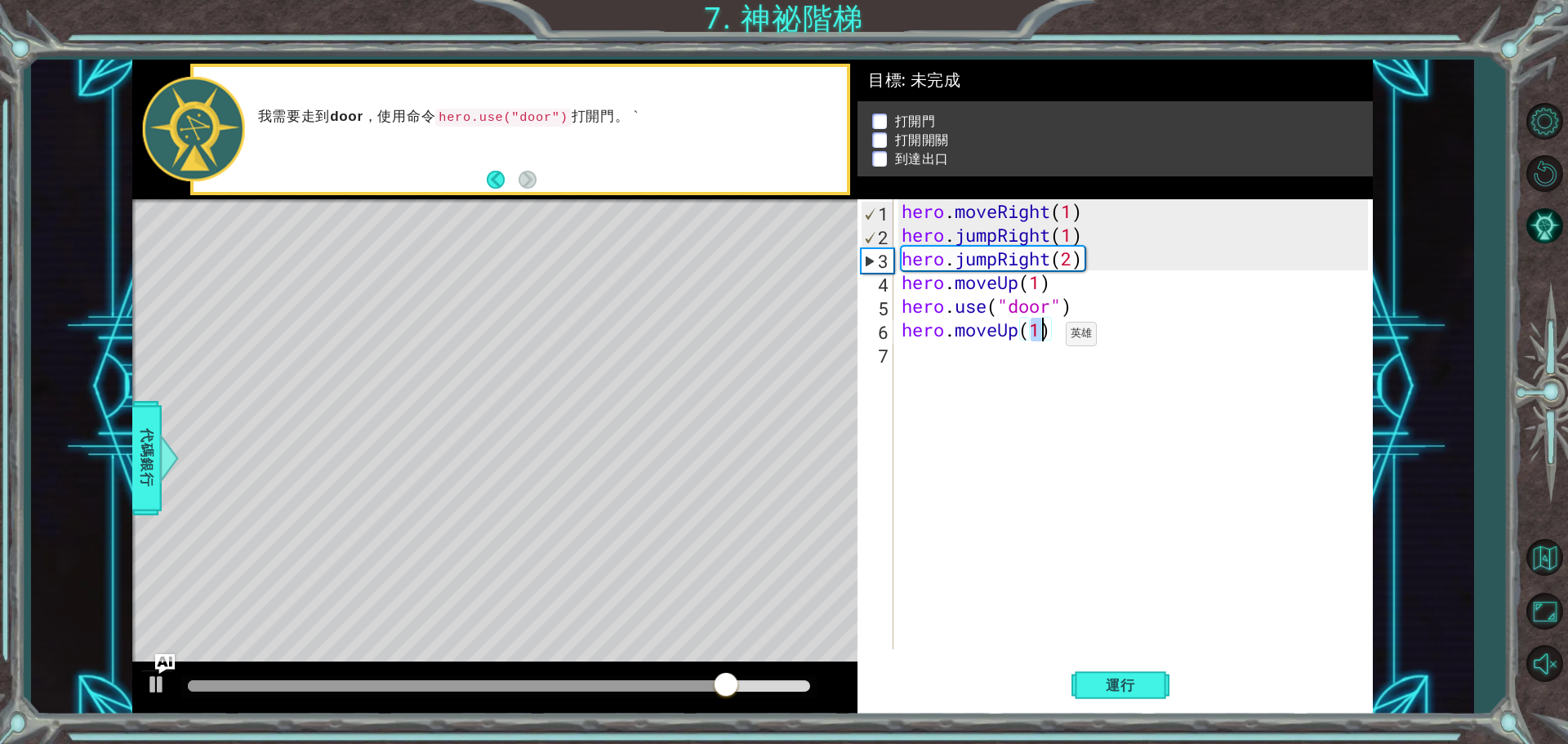
type textarea "hero.moveUp(2)"
click at [969, 358] on div "hero . moveRight ( 1 ) hero . jumpRight ( 1 ) hero . jumpRight ( 2 ) hero . mov…" at bounding box center [1137, 447] width 478 height 497
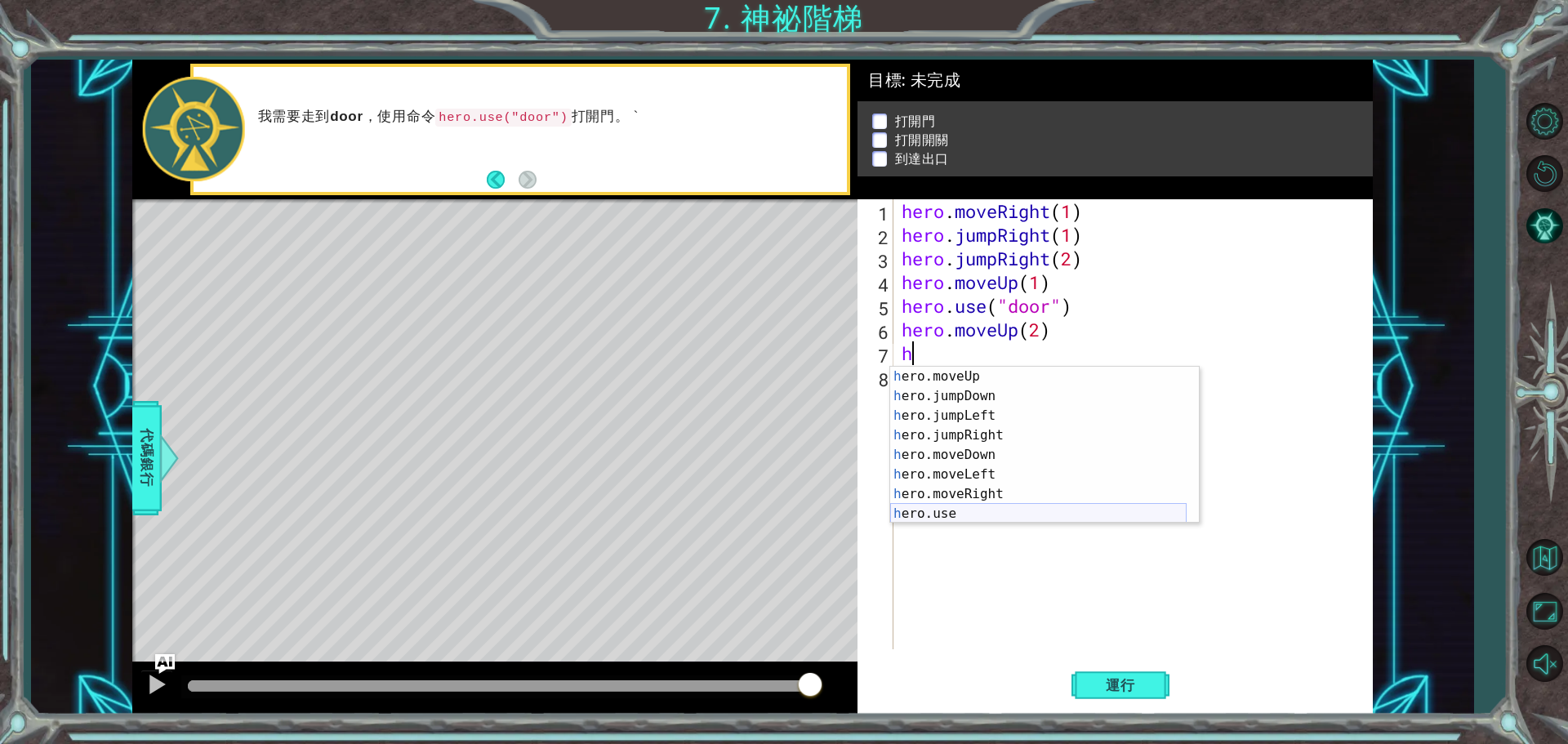
scroll to position [19, 0]
click at [975, 510] on div "h ero.moveUp 按 Enter h ero.jumpDown 按 Enter h ero.jumpLeft 按 Enter h ero.jumpRi…" at bounding box center [1038, 464] width 296 height 196
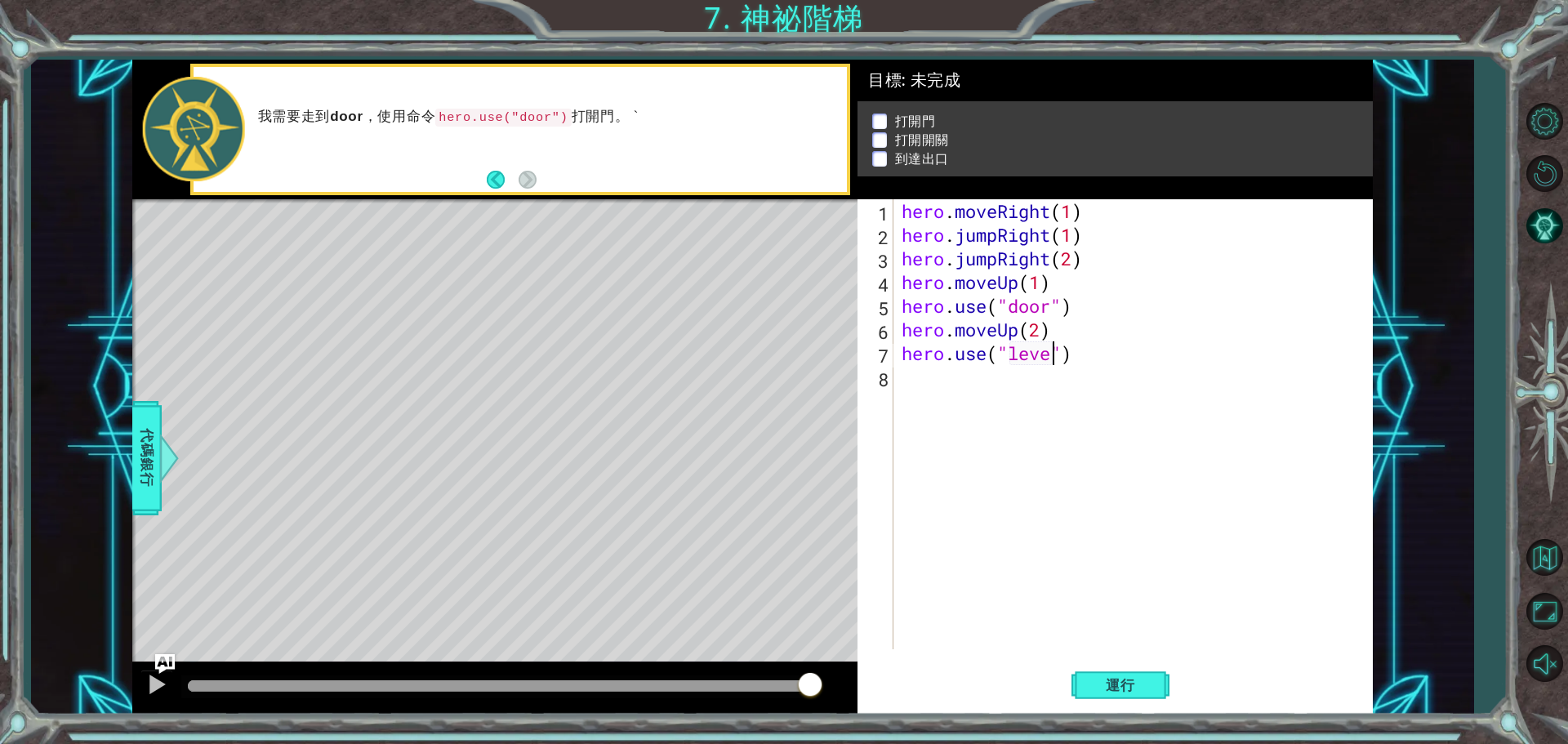
type textarea "hero.use("lever")"
click at [990, 389] on div "hero . moveRight ( 1 ) hero . jumpRight ( 1 ) hero . jumpRight ( 2 ) hero . mov…" at bounding box center [1137, 447] width 478 height 497
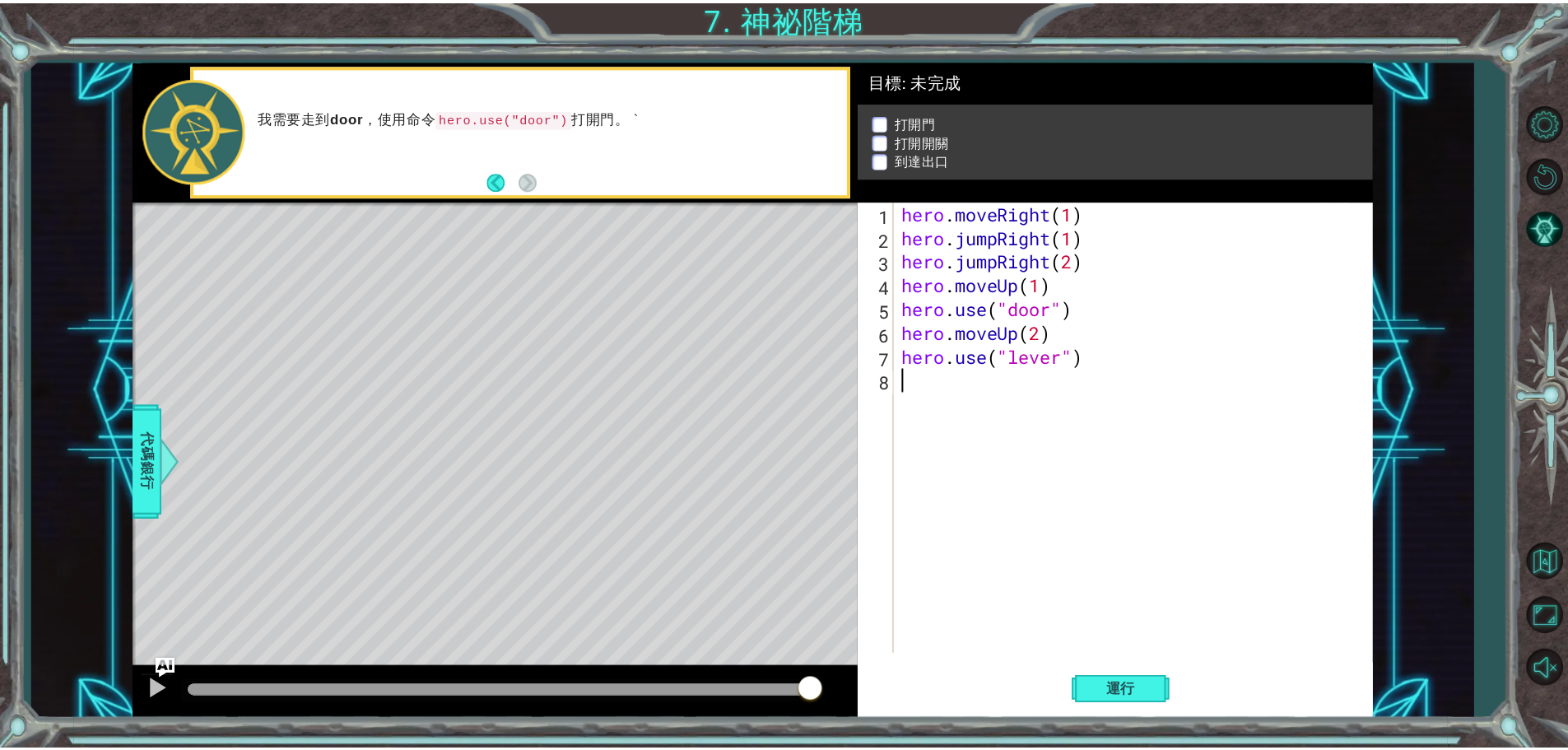
scroll to position [0, 0]
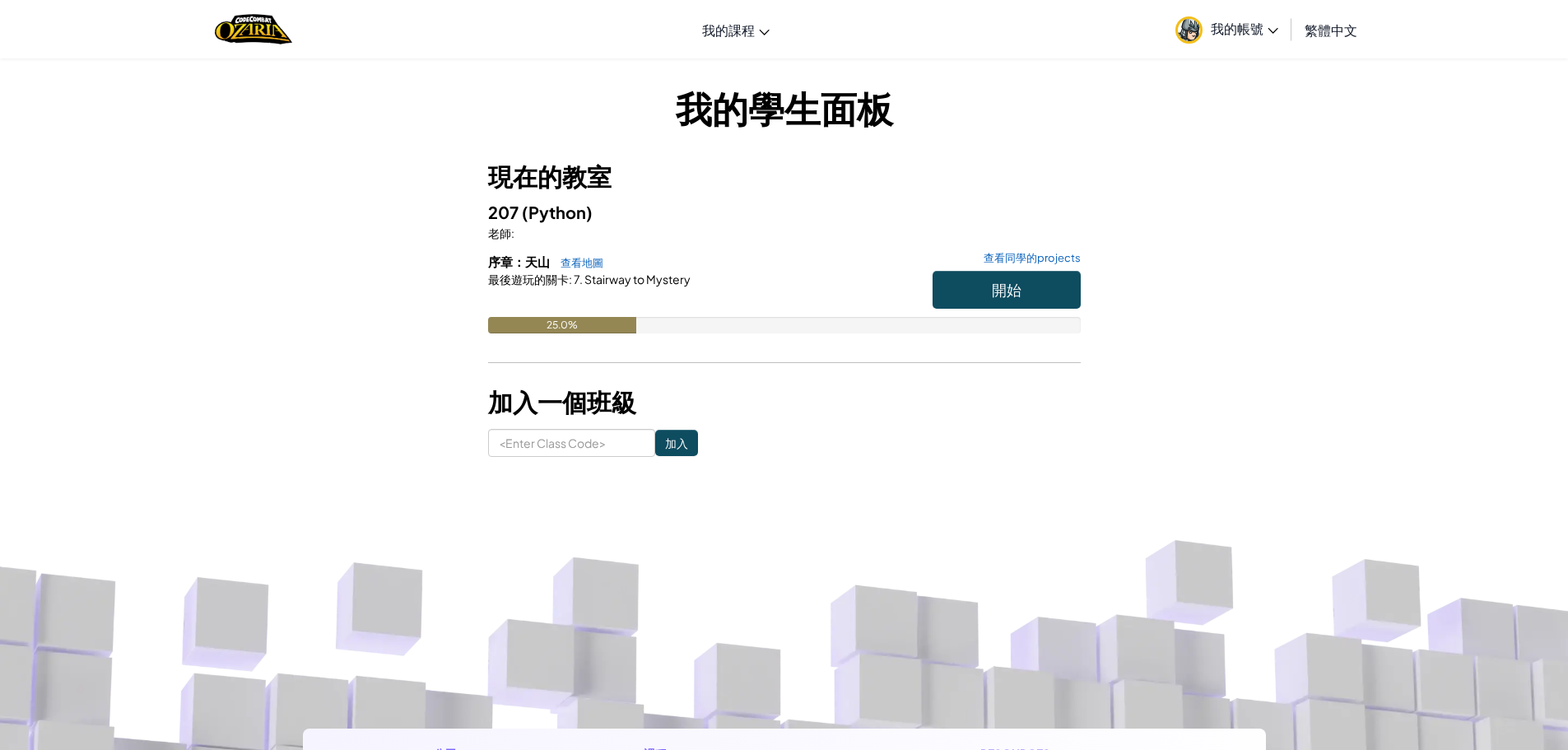
click at [1245, 21] on span "我的帳號" at bounding box center [1244, 28] width 67 height 17
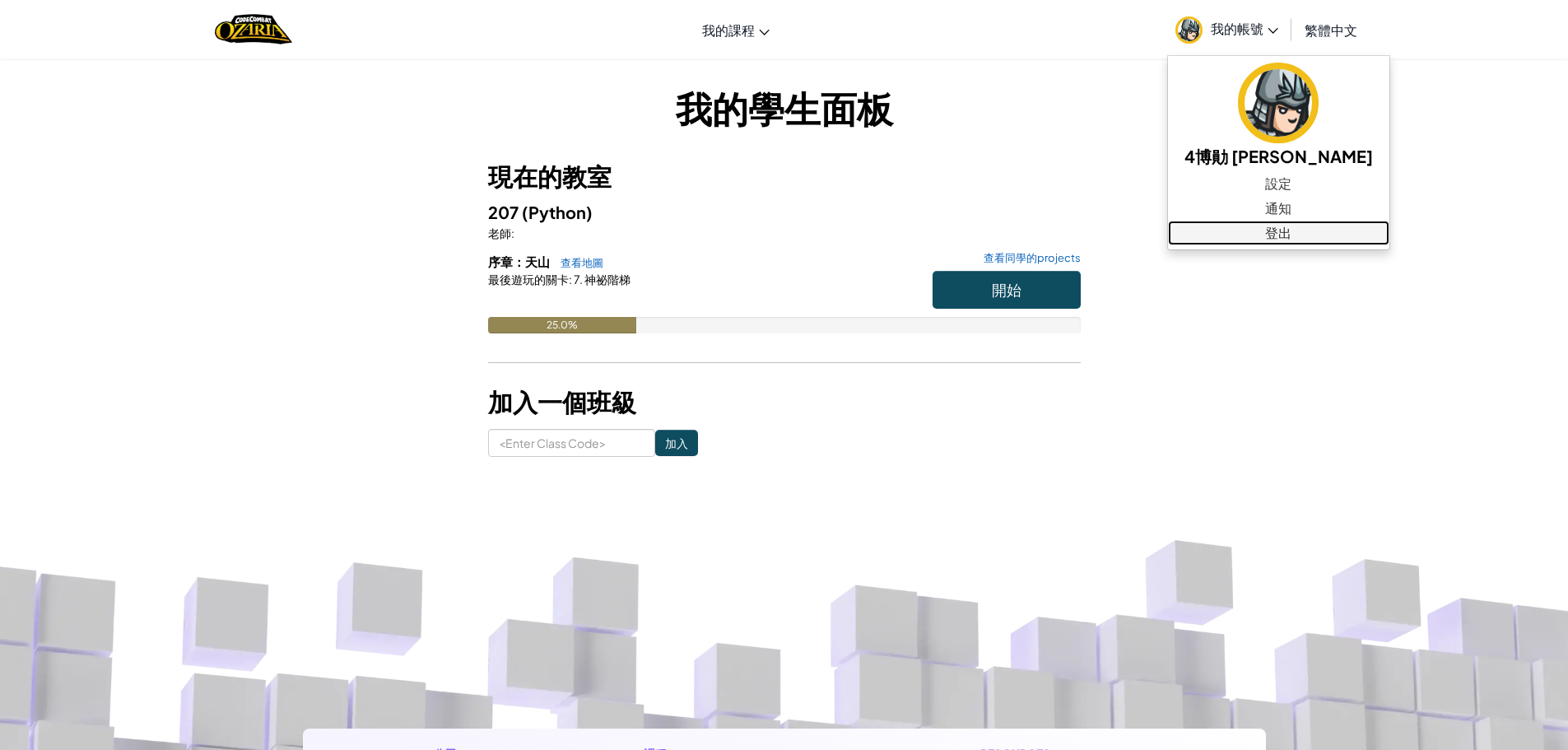
click at [1238, 240] on link "登出" at bounding box center [1279, 232] width 221 height 25
